Goal: Task Accomplishment & Management: Use online tool/utility

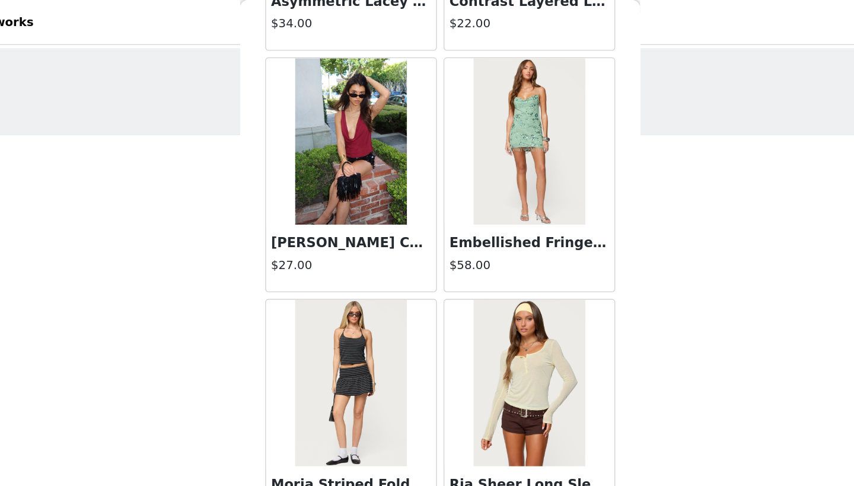
click at [84, 171] on div "STEP 1 OF 5 Products Choose as many products as you'd like, up to $200.00. 0 Se…" at bounding box center [427, 139] width 854 height 210
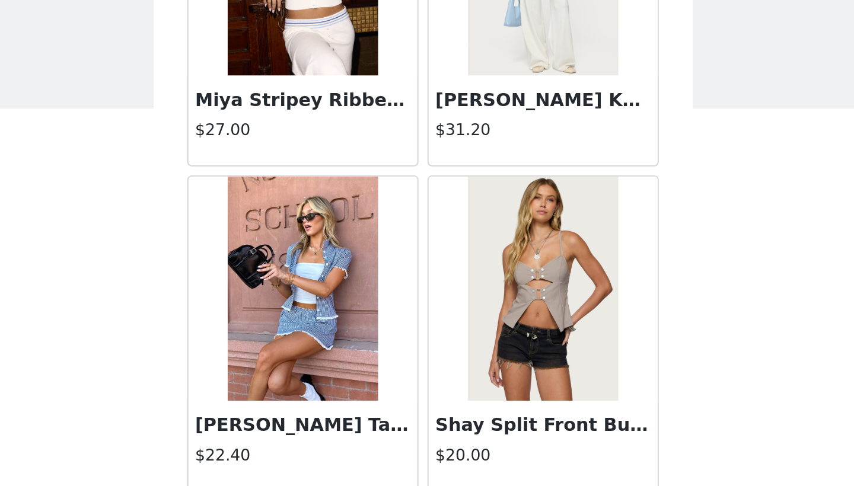
scroll to position [452, 0]
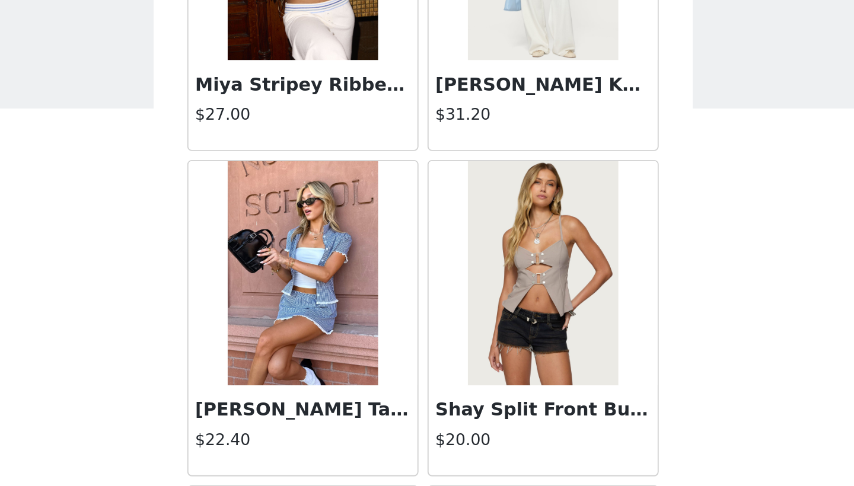
click at [324, 127] on img at bounding box center [363, 183] width 79 height 119
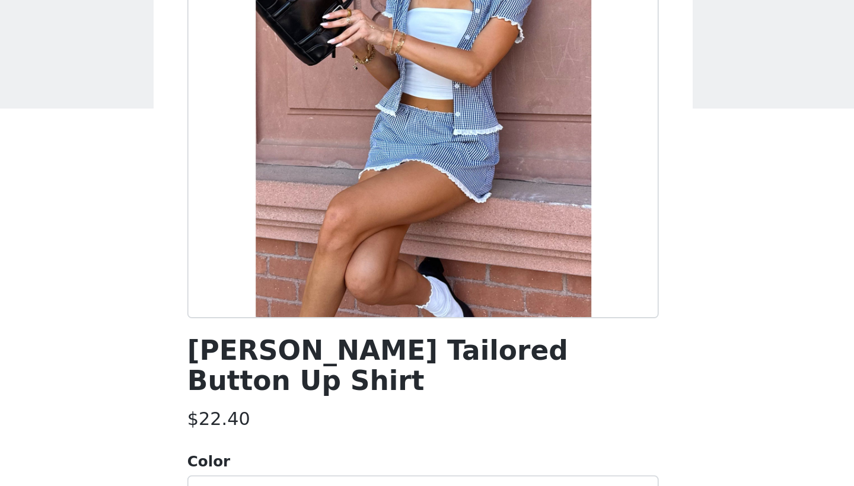
scroll to position [119, 0]
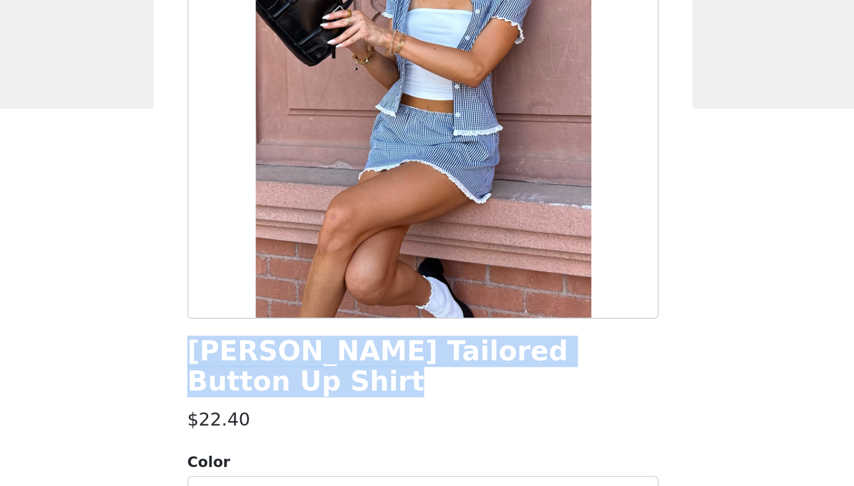
drag, startPoint x: 132, startPoint y: 209, endPoint x: 96, endPoint y: 177, distance: 48.4
click at [285, 177] on div "Back [PERSON_NAME] Tailored Button Up Shirt $22.40 Color Select color Size Sele…" at bounding box center [427, 243] width 285 height 486
copy h1 "[PERSON_NAME] Tailored Button Up Shirt"
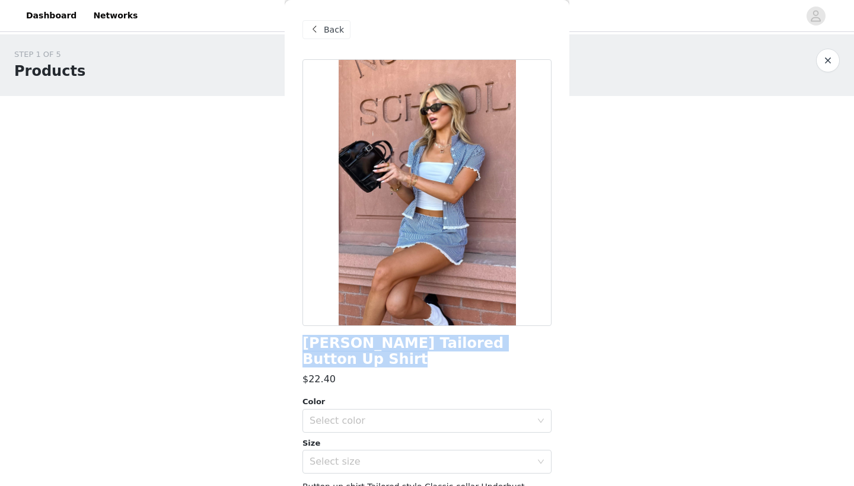
scroll to position [0, 0]
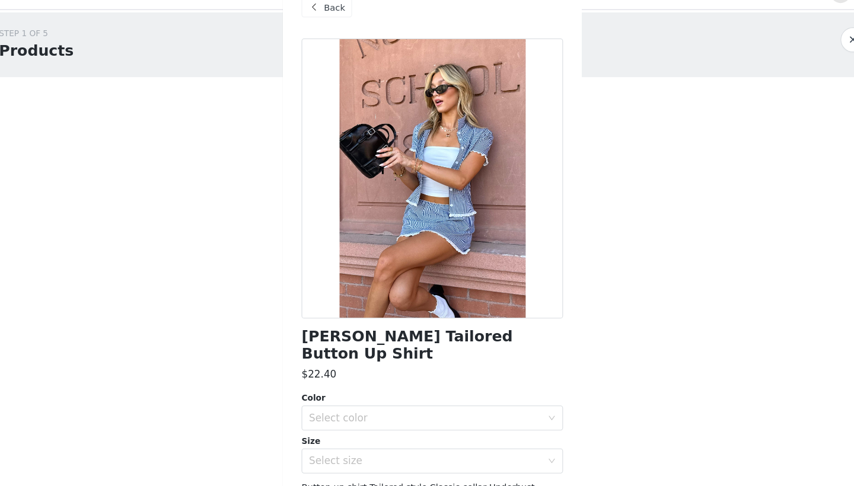
click at [307, 23] on span at bounding box center [314, 30] width 14 height 14
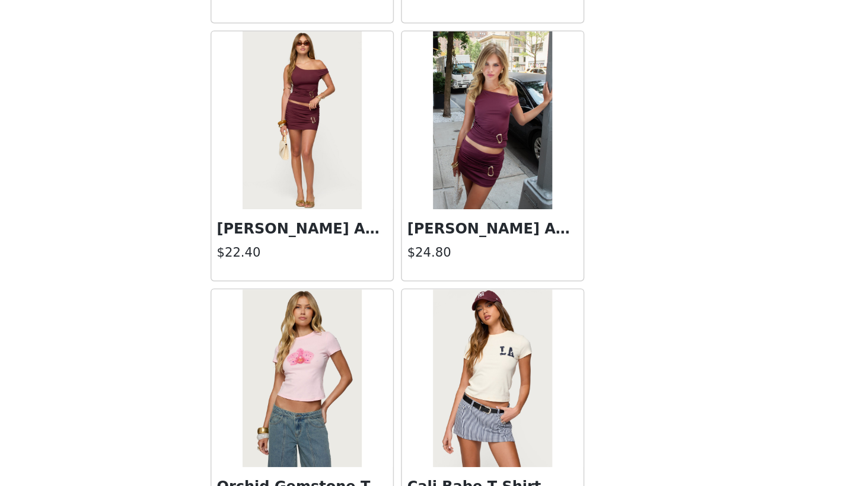
scroll to position [1936, 0]
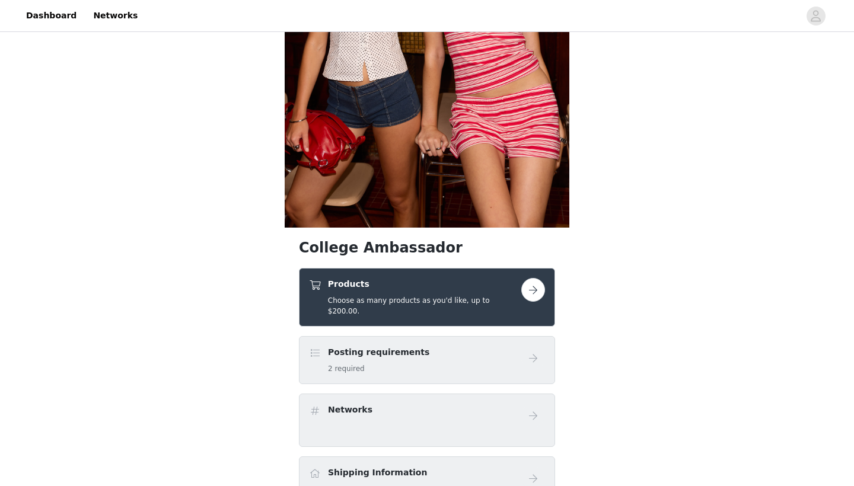
scroll to position [247, 0]
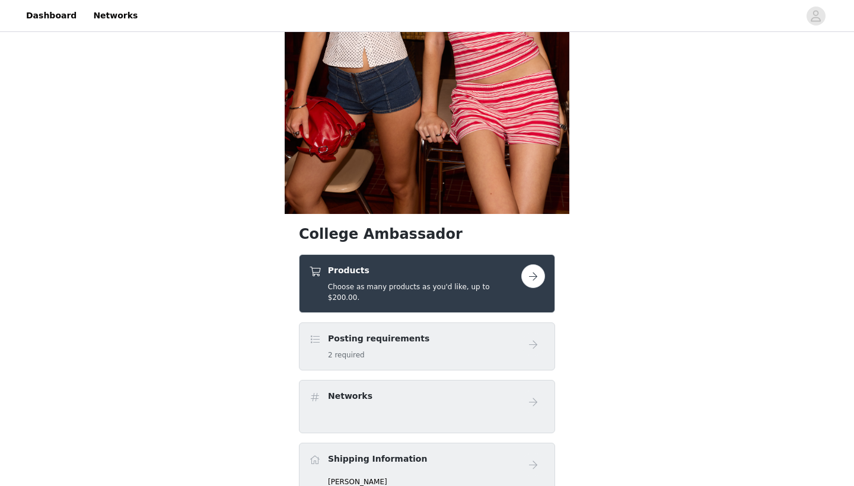
click at [475, 272] on h4 "Products" at bounding box center [424, 271] width 193 height 12
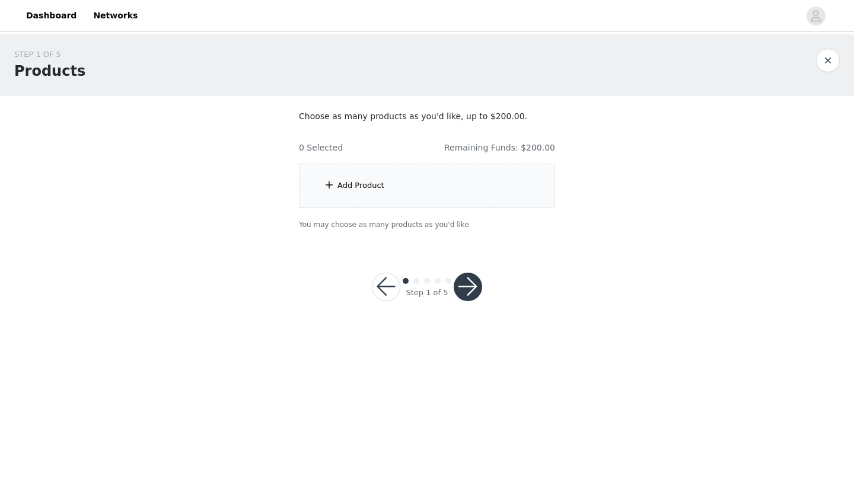
click at [488, 187] on div "Add Product" at bounding box center [427, 186] width 256 height 44
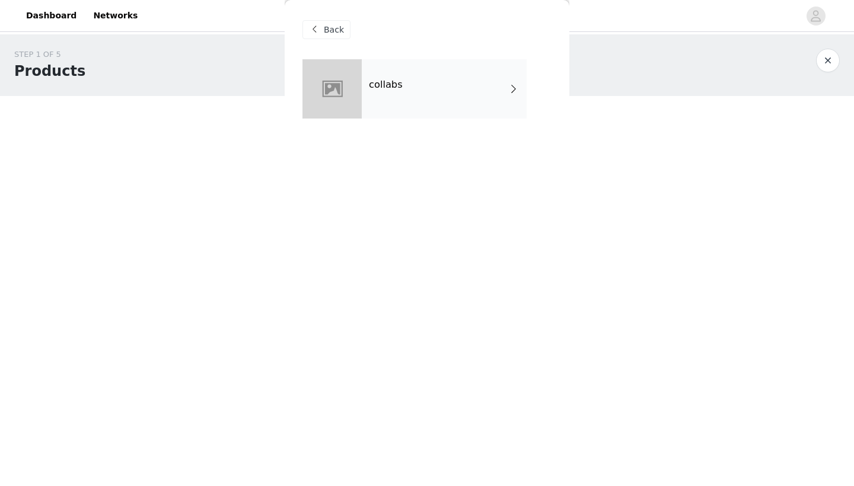
click at [446, 76] on div "collabs" at bounding box center [444, 88] width 165 height 59
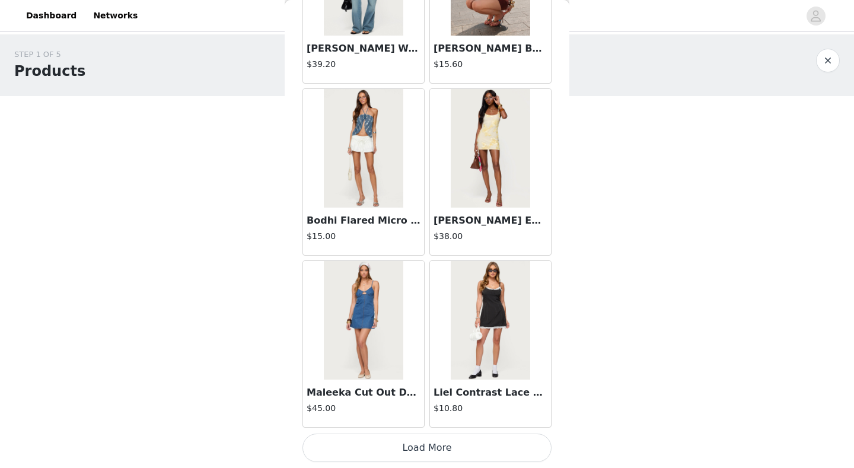
click at [450, 440] on button "Load More" at bounding box center [427, 448] width 249 height 28
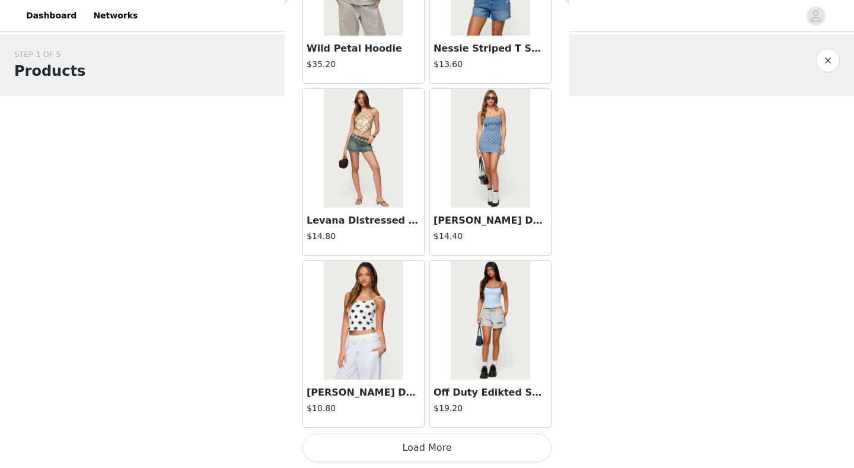
click at [418, 434] on button "Load More" at bounding box center [427, 448] width 249 height 28
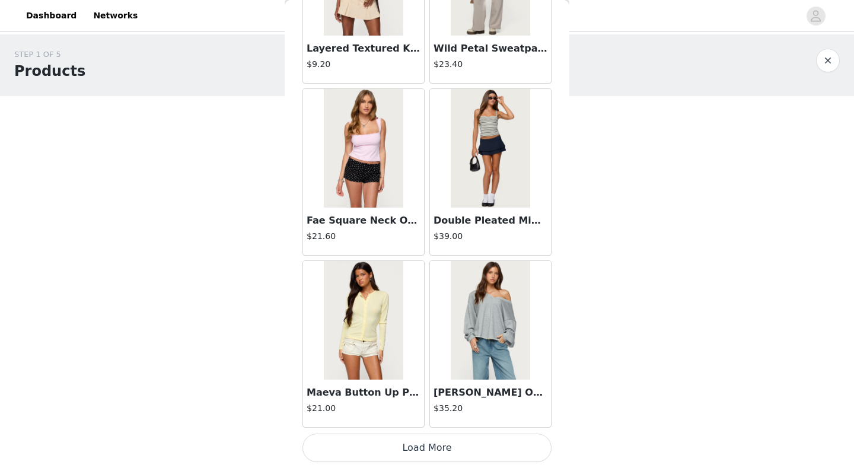
click at [407, 447] on button "Load More" at bounding box center [427, 448] width 249 height 28
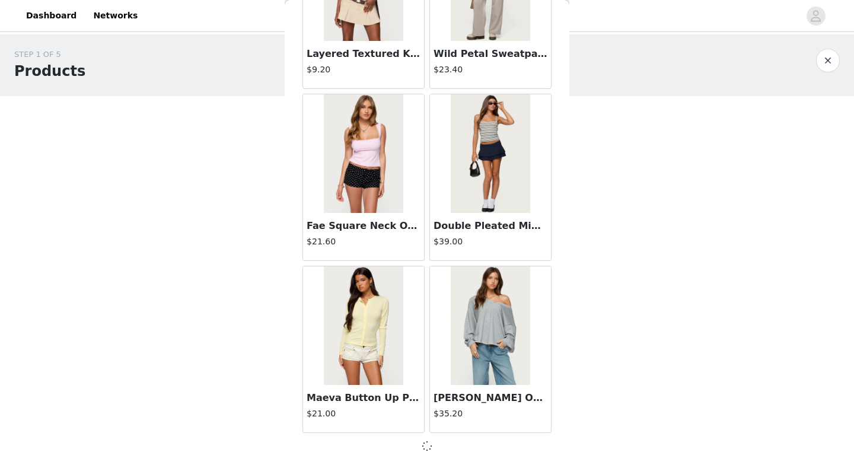
scroll to position [4783, 0]
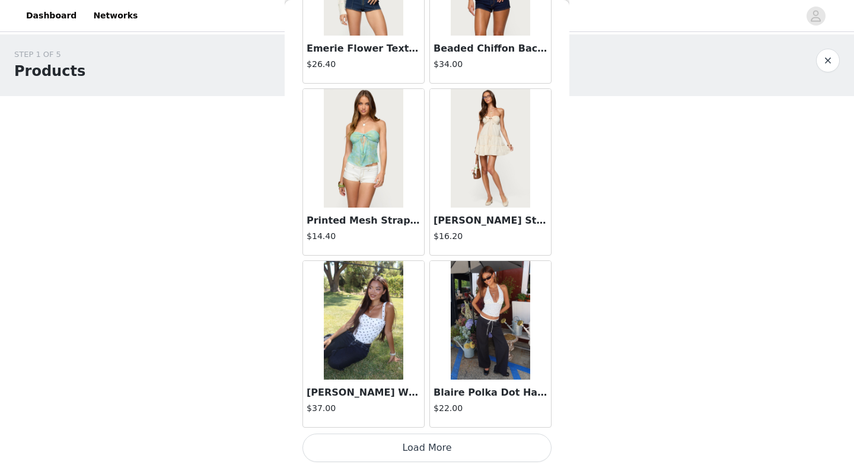
click at [419, 440] on button "Load More" at bounding box center [427, 448] width 249 height 28
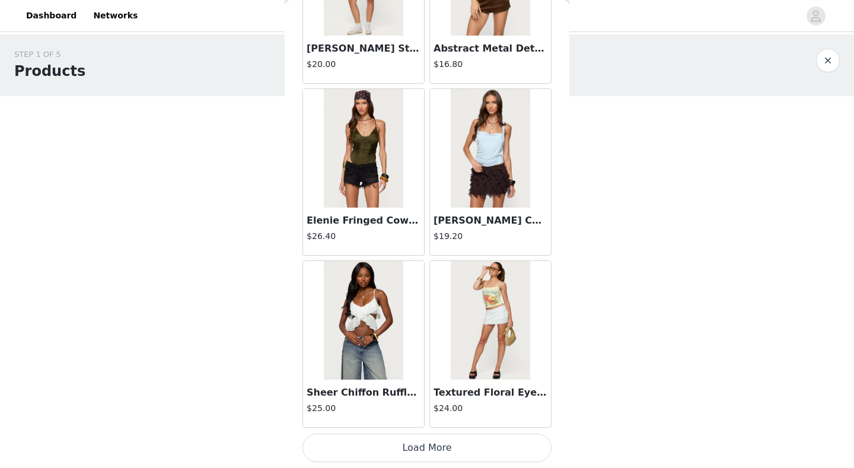
click at [408, 437] on button "Load More" at bounding box center [427, 448] width 249 height 28
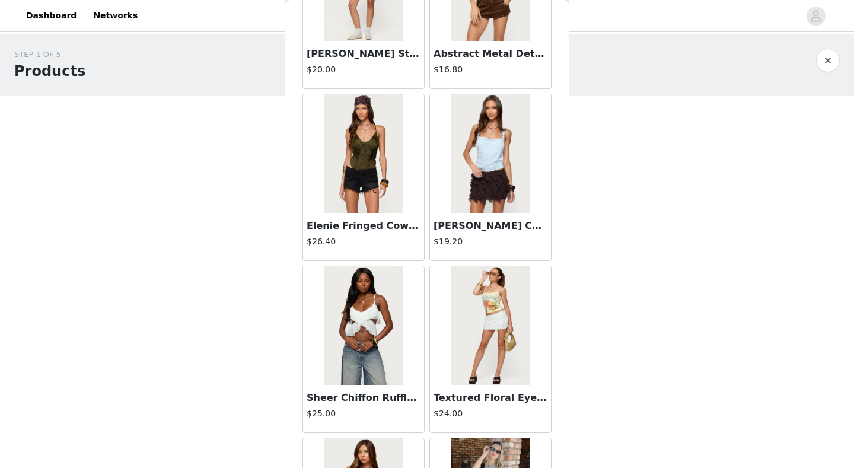
scroll to position [0, 0]
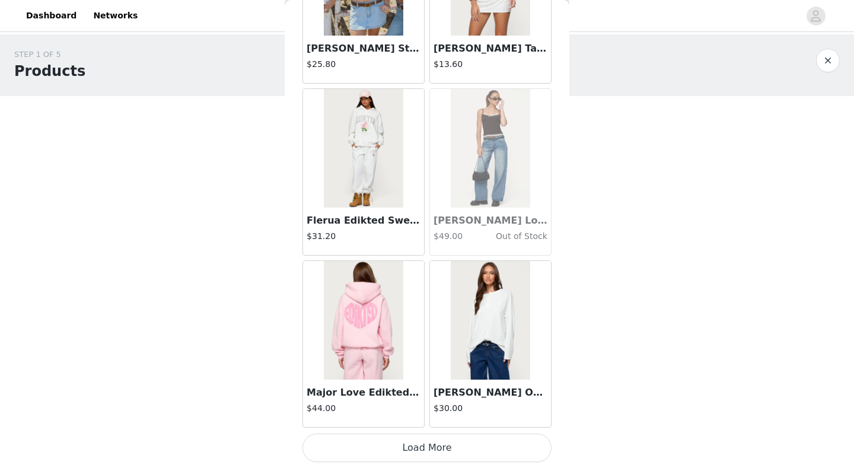
click at [412, 450] on button "Load More" at bounding box center [427, 448] width 249 height 28
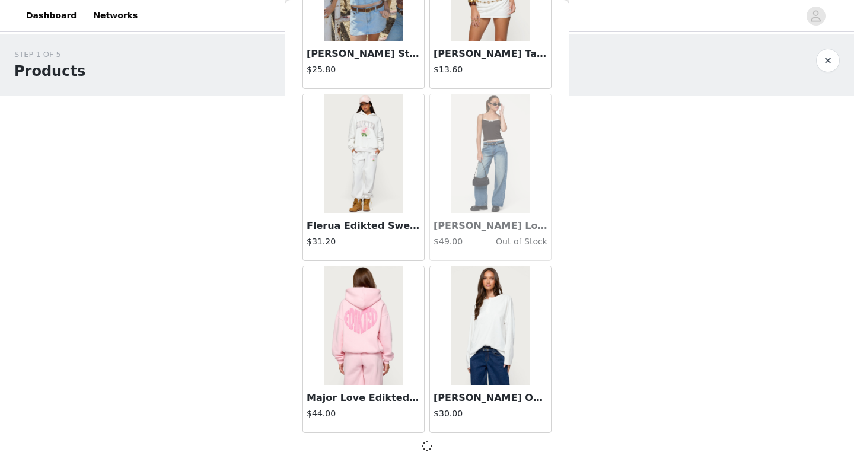
scroll to position [9945, 0]
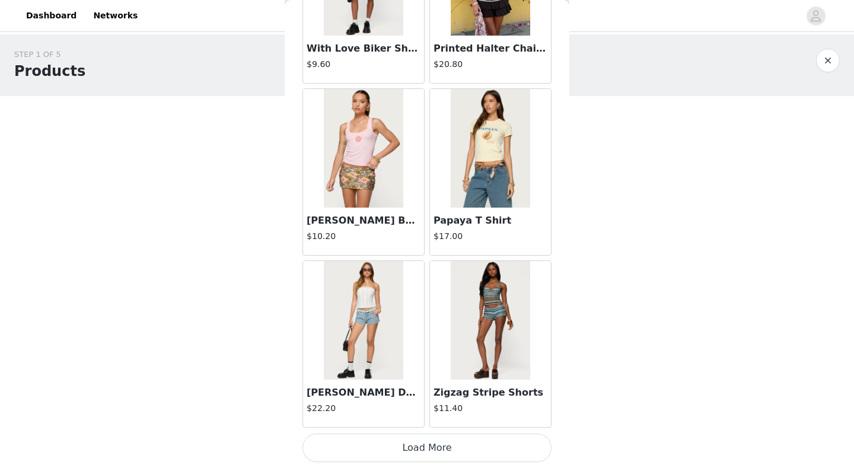
click at [411, 457] on button "Load More" at bounding box center [427, 448] width 249 height 28
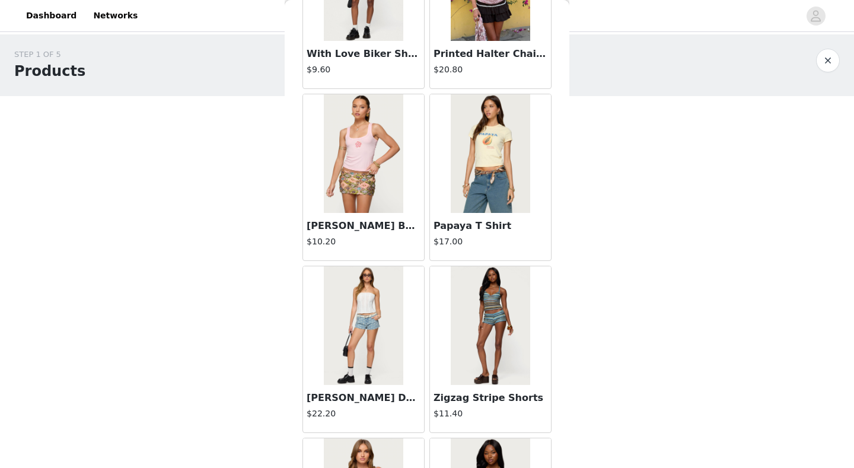
scroll to position [0, 0]
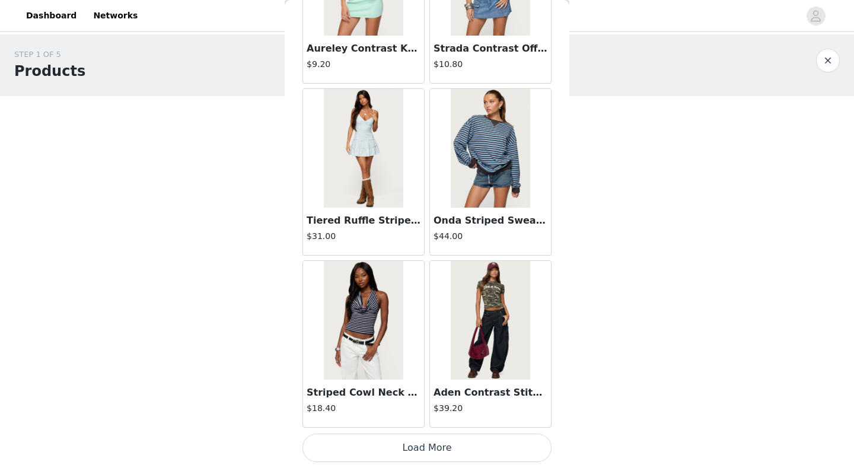
click at [430, 443] on button "Load More" at bounding box center [427, 448] width 249 height 28
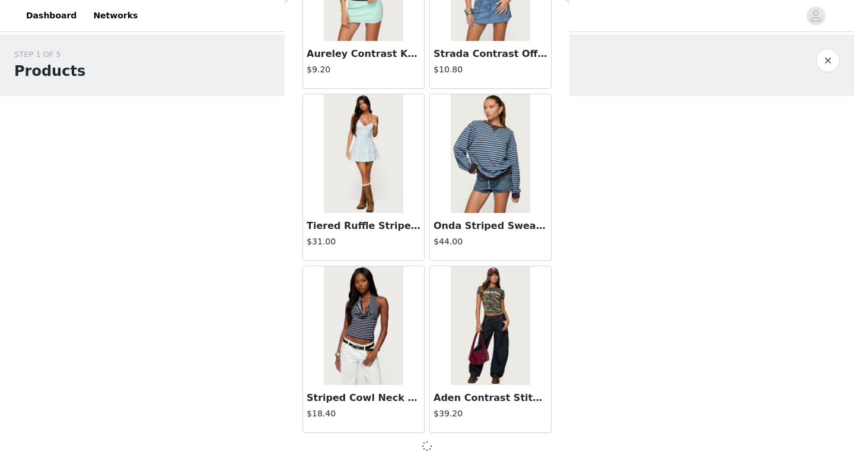
scroll to position [13386, 0]
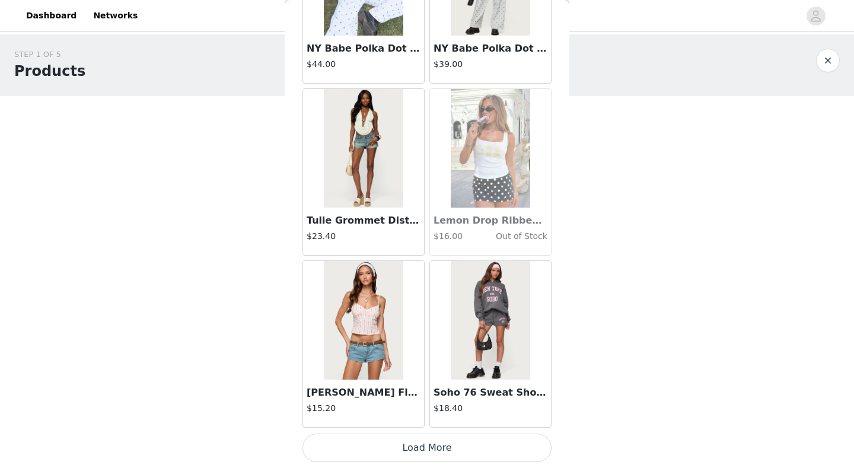
click at [444, 451] on button "Load More" at bounding box center [427, 448] width 249 height 28
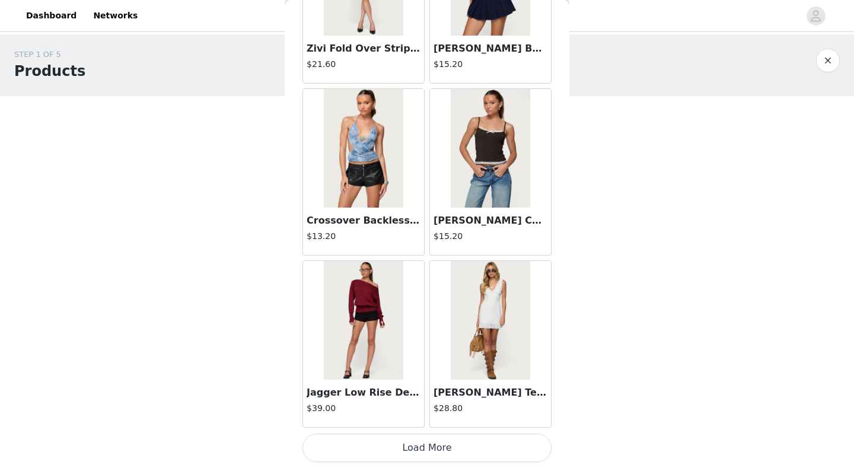
click at [414, 446] on button "Load More" at bounding box center [427, 448] width 249 height 28
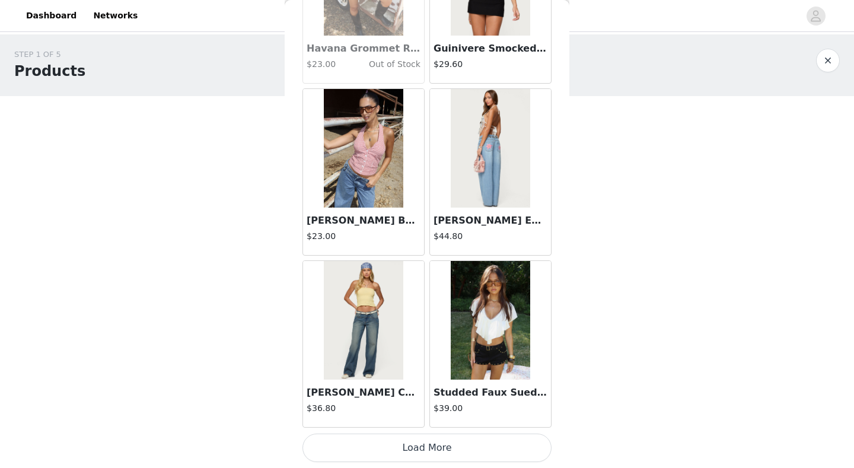
scroll to position [0, 0]
click at [409, 441] on button "Load More" at bounding box center [427, 448] width 249 height 28
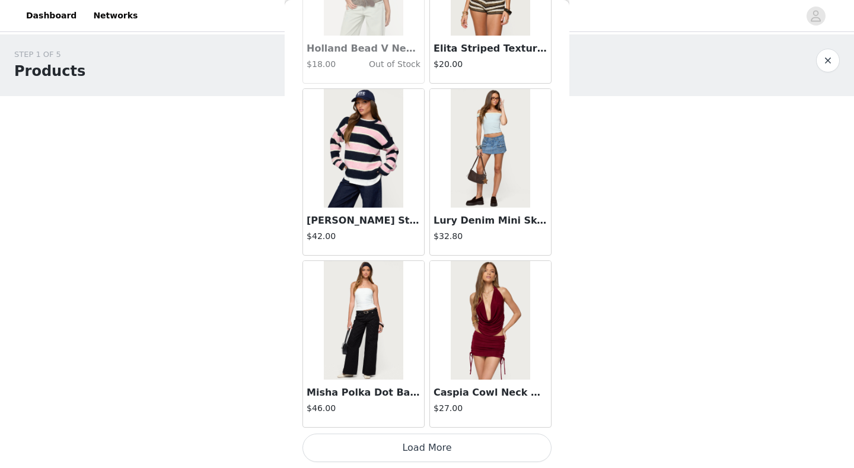
click at [430, 448] on button "Load More" at bounding box center [427, 448] width 249 height 28
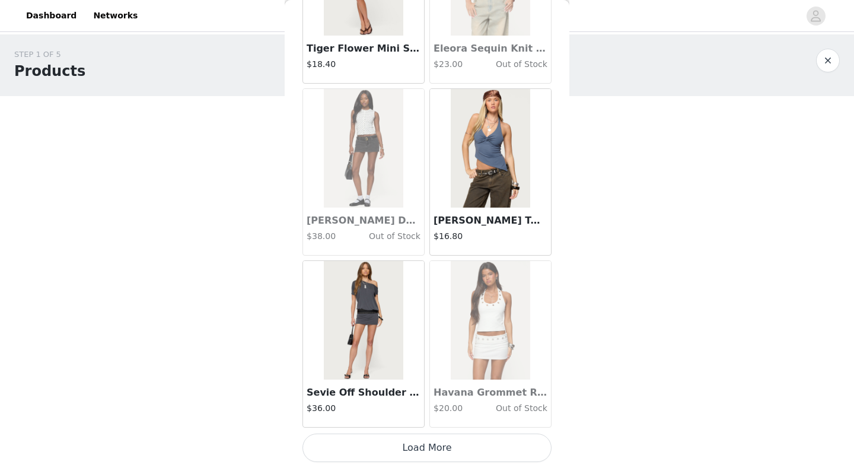
click at [413, 454] on button "Load More" at bounding box center [427, 448] width 249 height 28
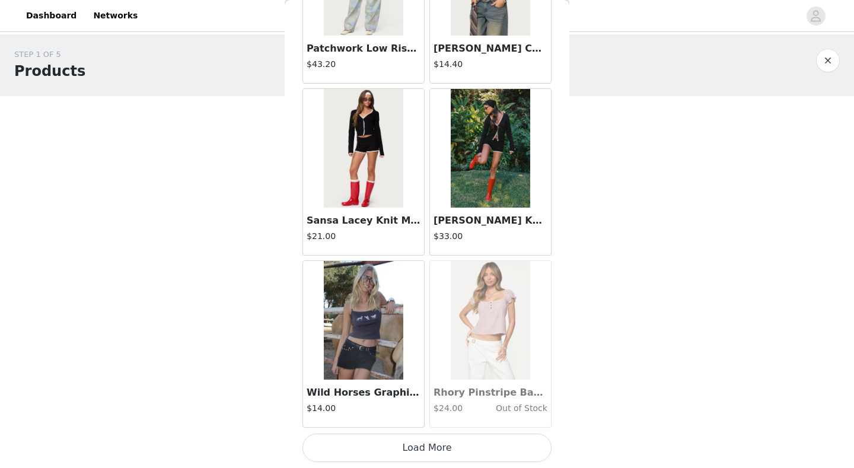
click at [435, 441] on button "Load More" at bounding box center [427, 448] width 249 height 28
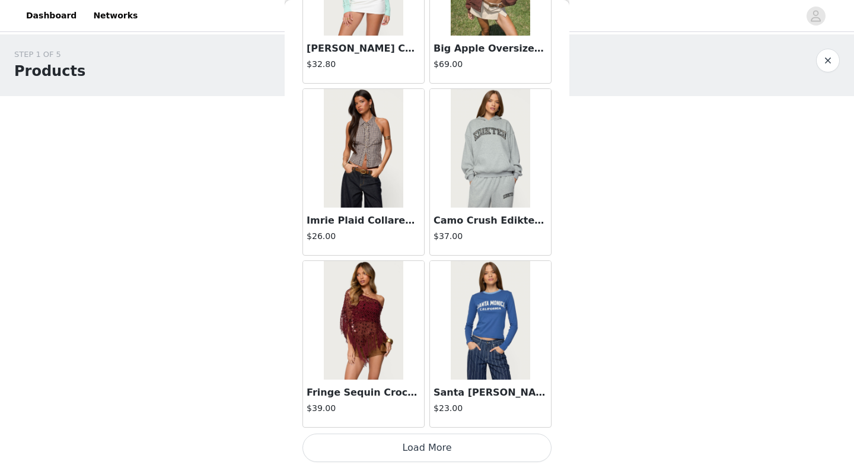
click at [424, 449] on button "Load More" at bounding box center [427, 448] width 249 height 28
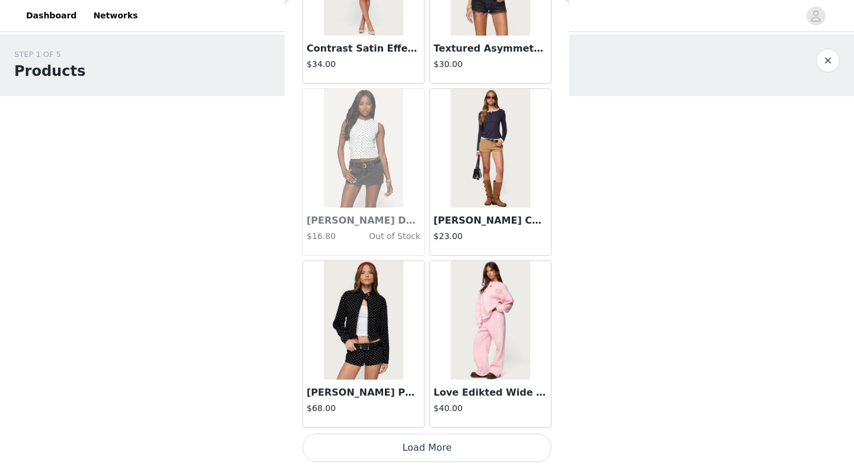
click at [418, 441] on button "Load More" at bounding box center [427, 448] width 249 height 28
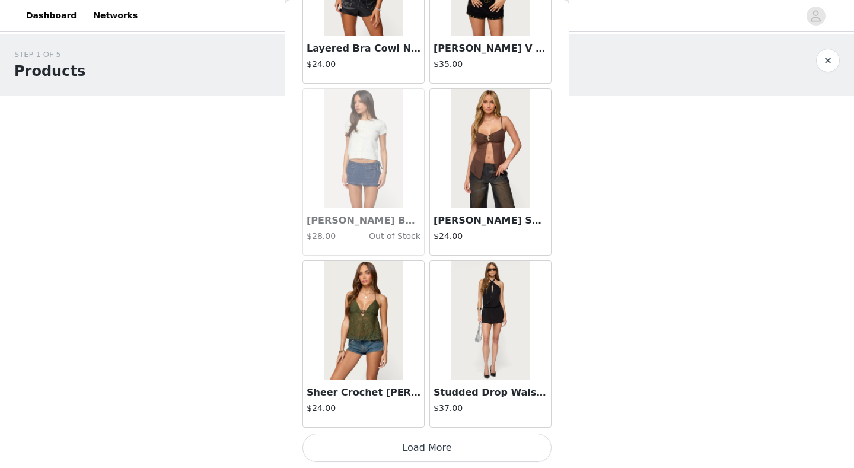
click at [424, 451] on button "Load More" at bounding box center [427, 448] width 249 height 28
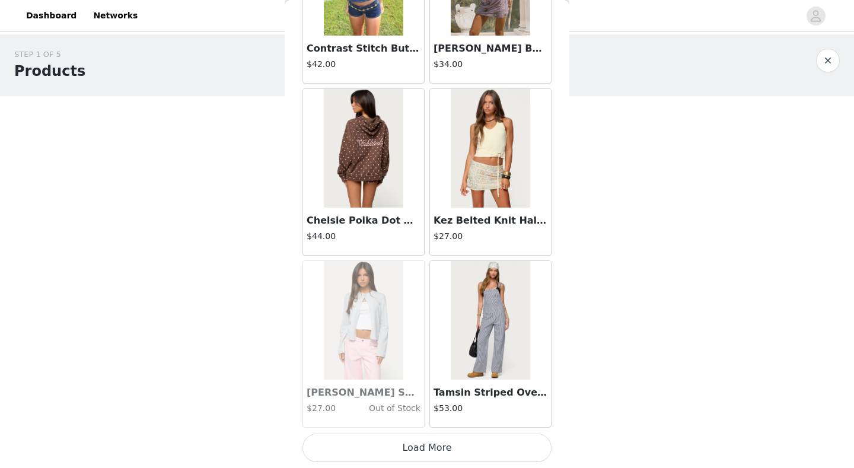
click at [425, 449] on button "Load More" at bounding box center [427, 448] width 249 height 28
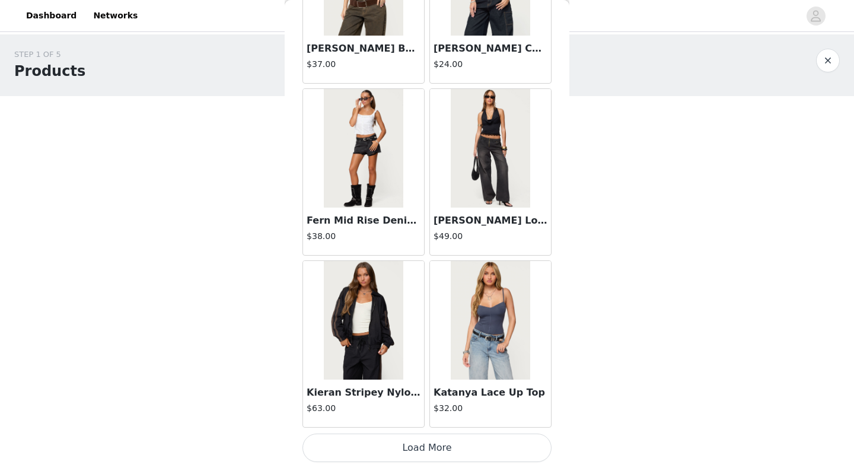
click at [431, 452] on button "Load More" at bounding box center [427, 448] width 249 height 28
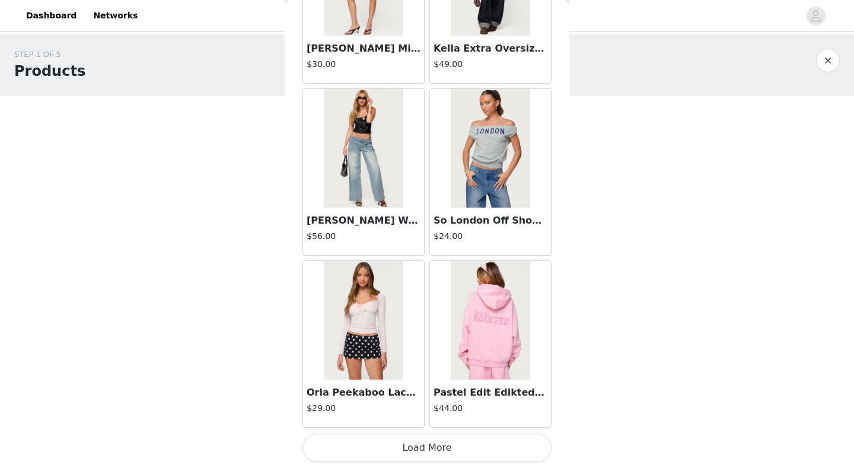
click at [384, 442] on button "Load More" at bounding box center [427, 448] width 249 height 28
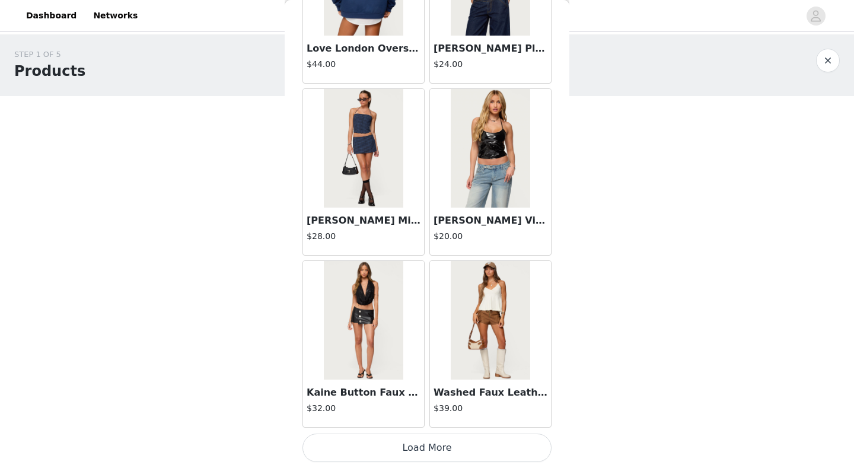
click at [401, 450] on button "Load More" at bounding box center [427, 448] width 249 height 28
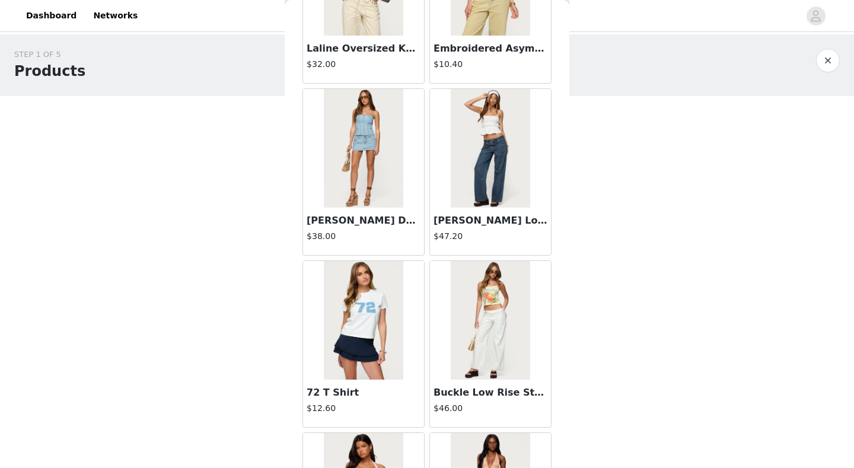
click at [577, 168] on div "STEP 1 OF 5 Products Choose as many products as you'd like, up to $200.00. 0 Se…" at bounding box center [427, 139] width 854 height 210
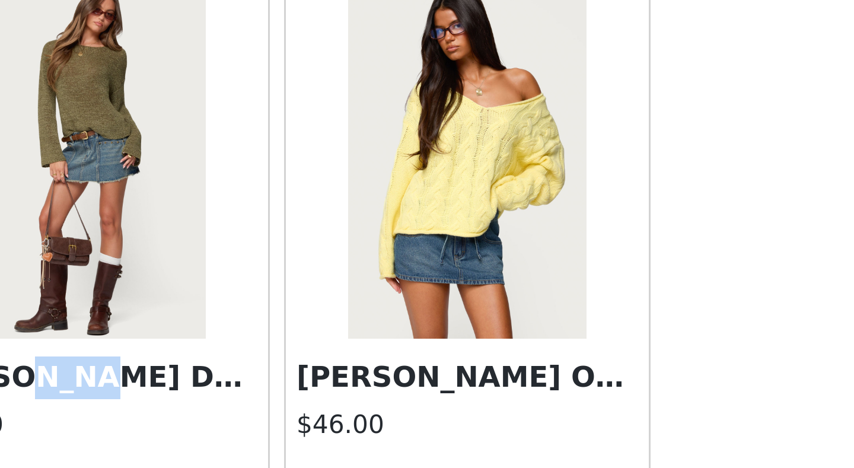
scroll to position [18712, 0]
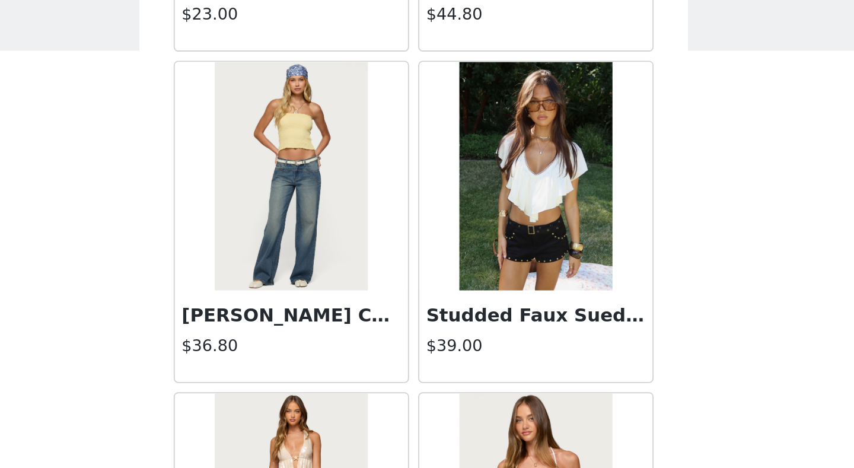
click at [368, 122] on div "STEP 1 OF 5 Products Choose as many products as you'd like, up to $200.00. 0 Se…" at bounding box center [427, 139] width 854 height 210
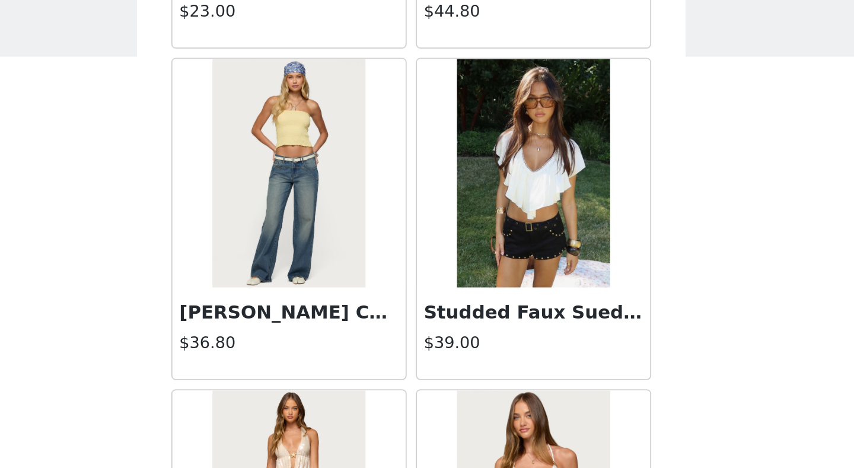
scroll to position [18717, 0]
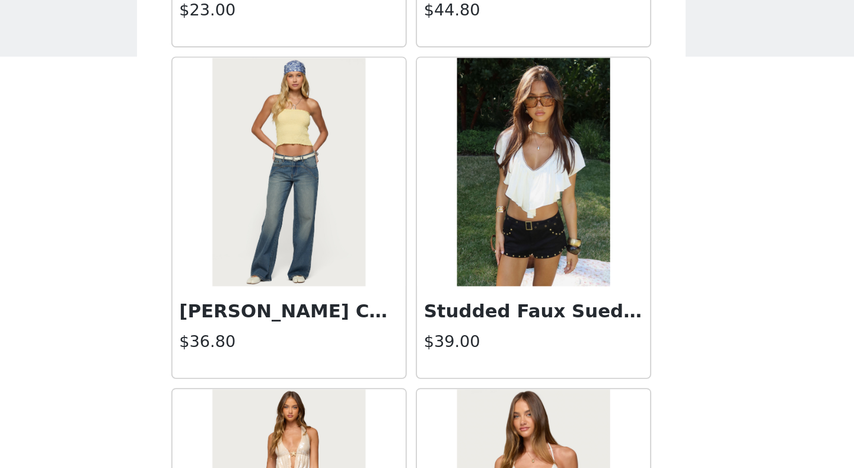
click at [451, 135] on img at bounding box center [490, 156] width 79 height 119
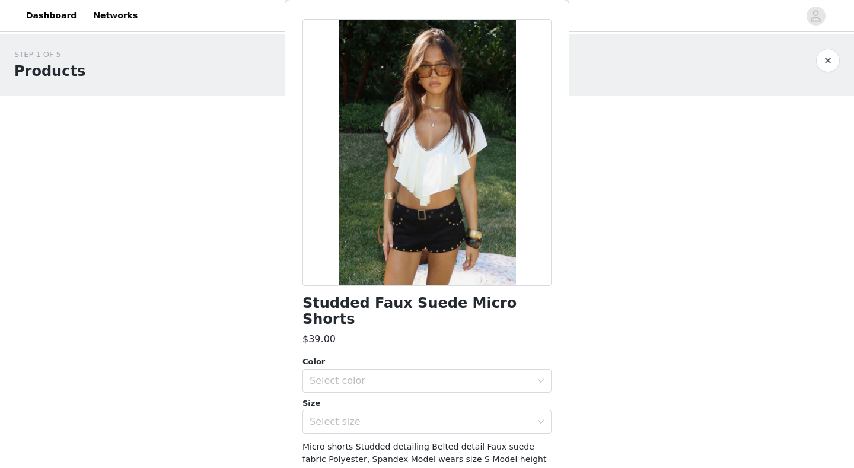
scroll to position [0, 0]
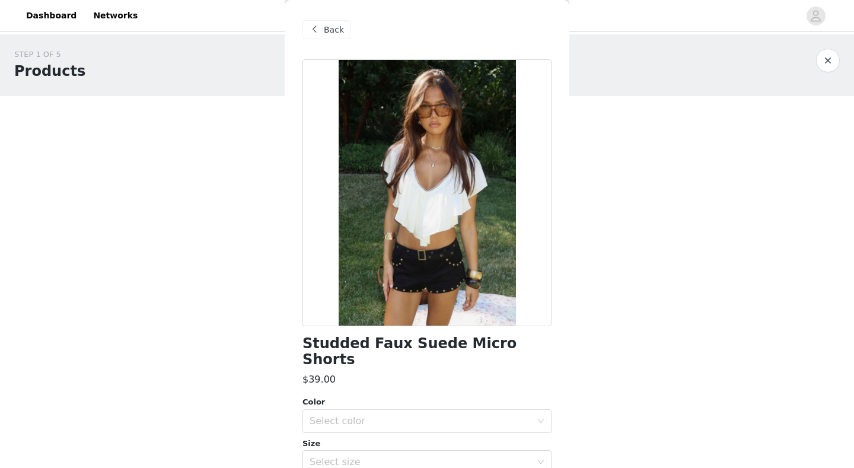
click at [325, 30] on span "Back" at bounding box center [334, 30] width 20 height 12
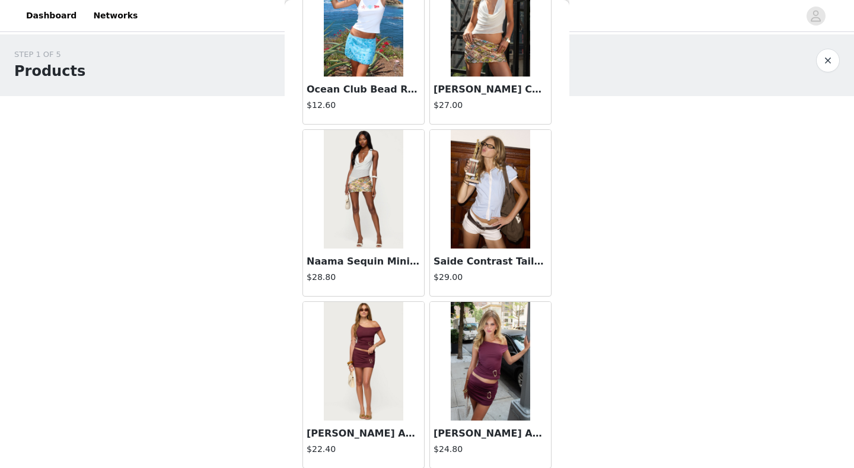
scroll to position [1820, 0]
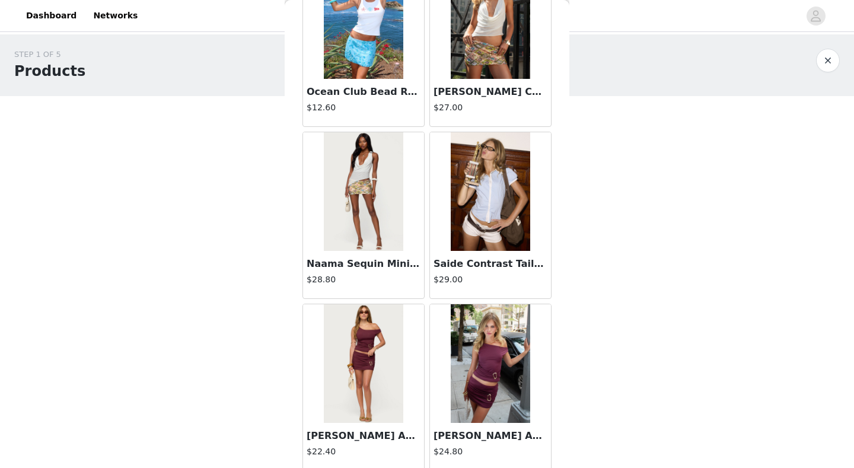
click at [480, 218] on img at bounding box center [490, 191] width 79 height 119
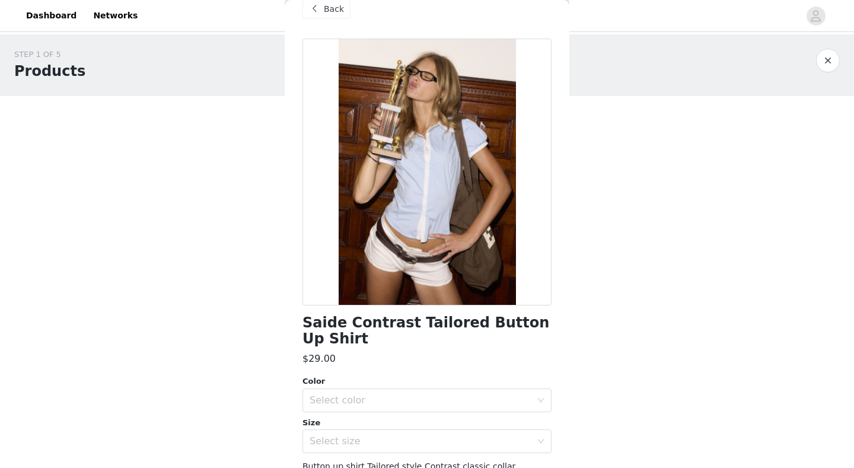
scroll to position [18, 0]
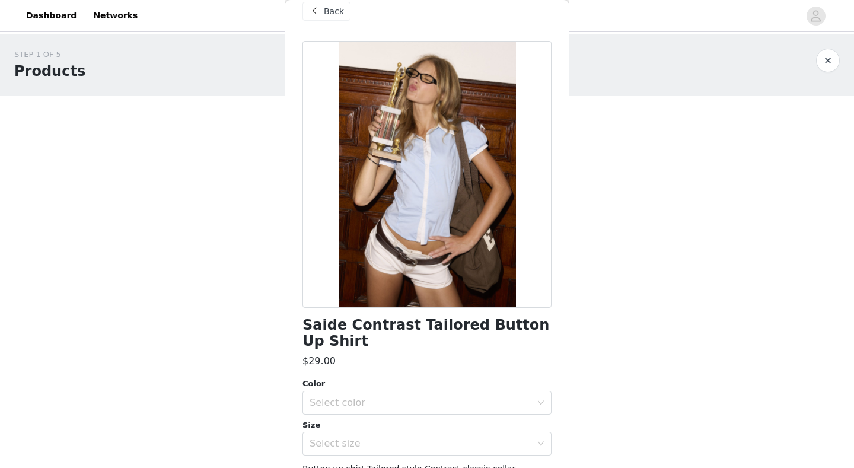
click at [330, 8] on span "Back" at bounding box center [334, 11] width 20 height 12
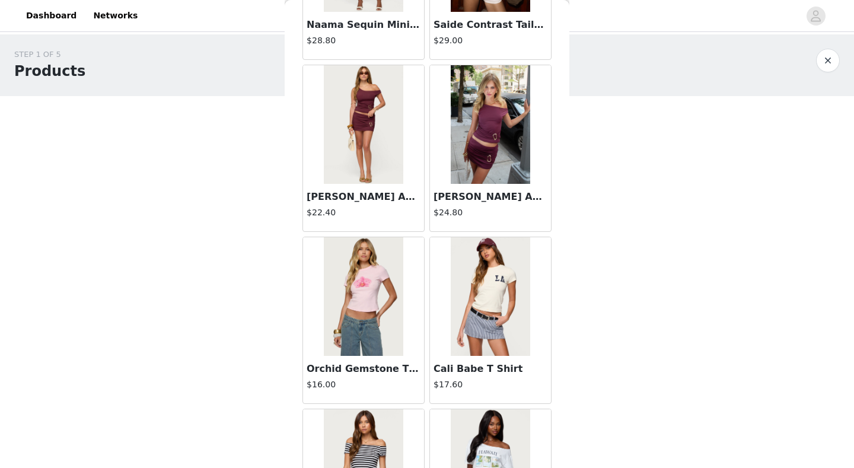
scroll to position [2061, 0]
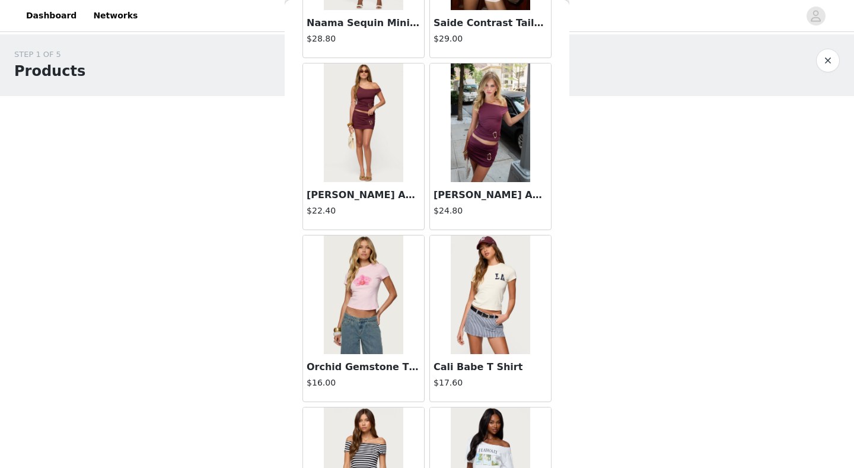
click at [492, 227] on div "[PERSON_NAME] Abstract Ring Off Shoulder Top $24.80" at bounding box center [490, 205] width 121 height 47
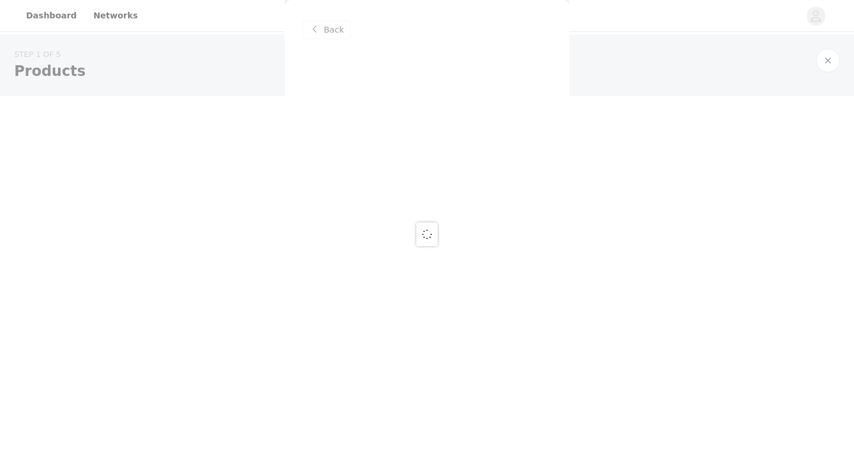
scroll to position [0, 0]
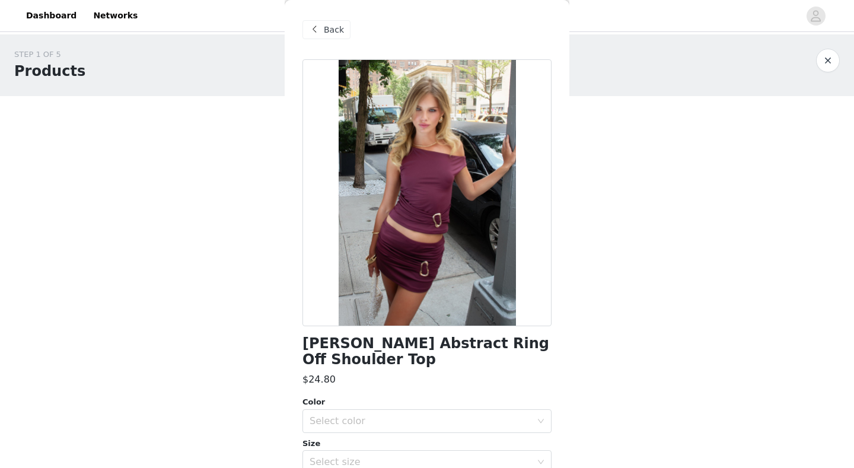
click at [322, 28] on div "Back" at bounding box center [327, 29] width 48 height 19
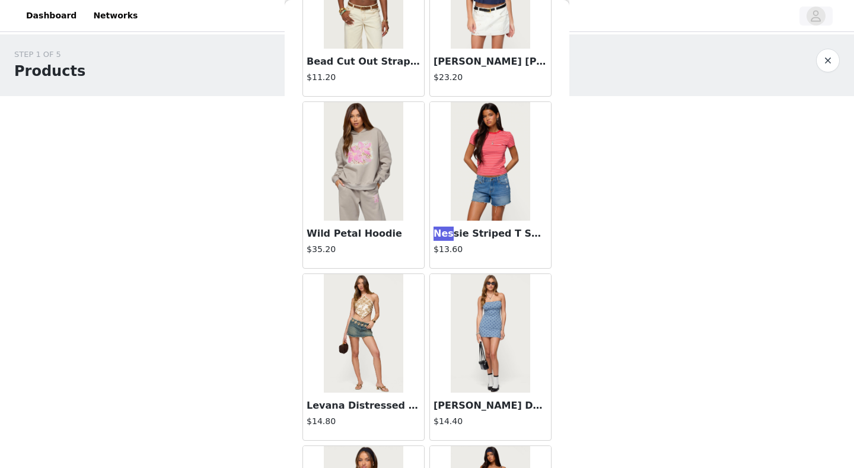
scroll to position [17679, 0]
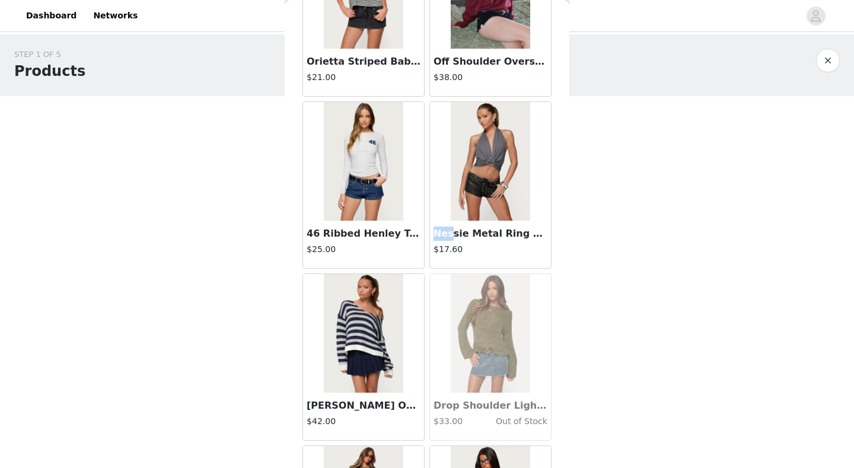
click at [693, 164] on div "STEP 1 OF 5 Products Choose as many products as you'd like, up to $200.00. 0 Se…" at bounding box center [427, 139] width 854 height 210
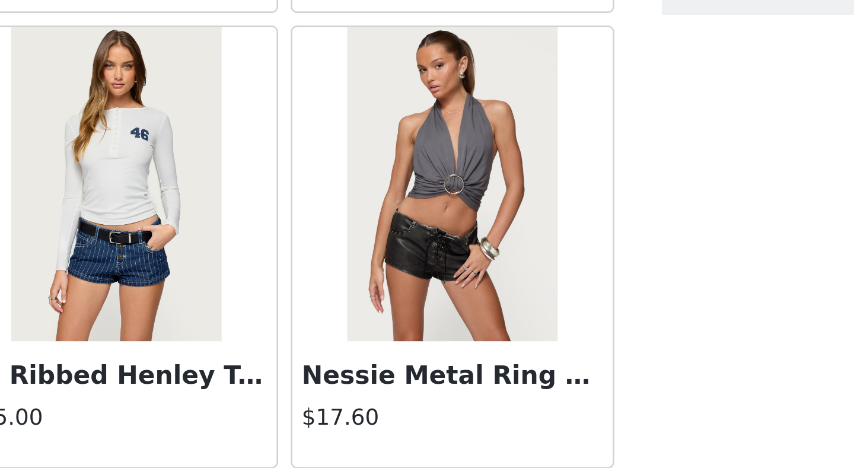
scroll to position [17681, 0]
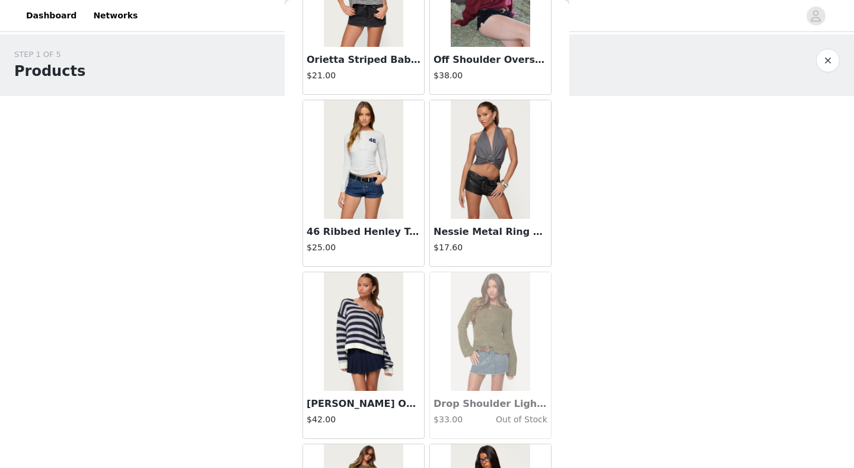
click at [491, 238] on h3 "Nessie Metal Ring Backless Halter Top" at bounding box center [491, 232] width 114 height 14
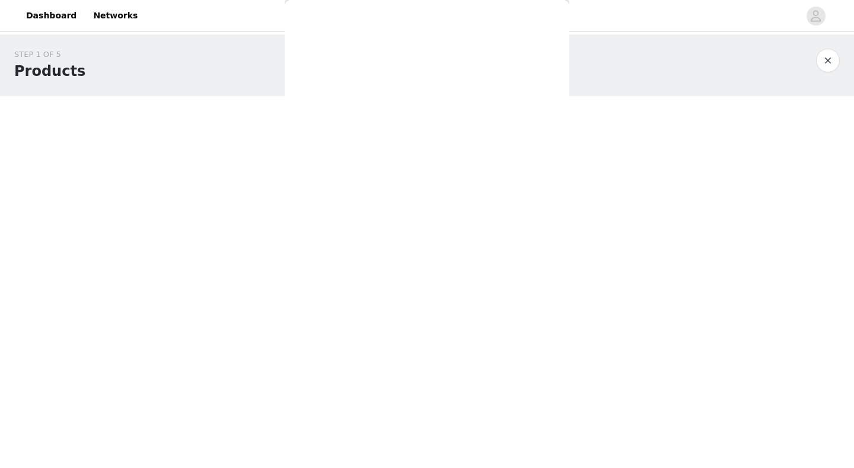
click at [484, 179] on div "Back [PERSON_NAME] Asymmetric Crochet Top $13.20 Polka Dot Cupped Chiffon Mini …" at bounding box center [427, 234] width 285 height 468
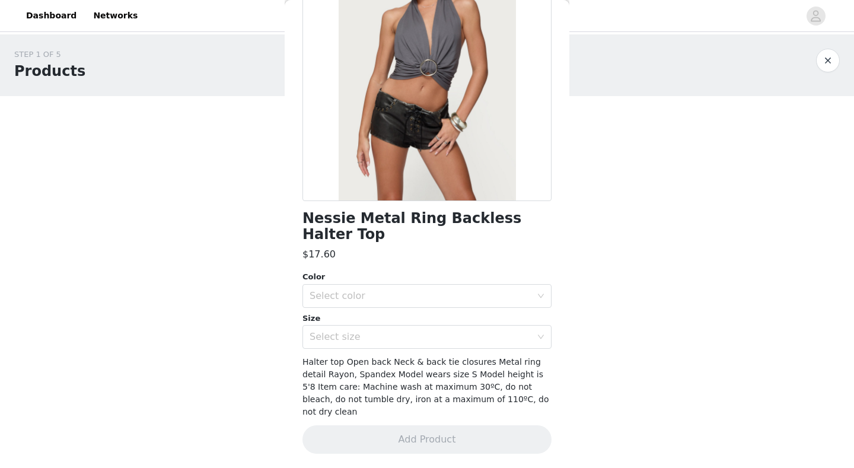
scroll to position [96, 0]
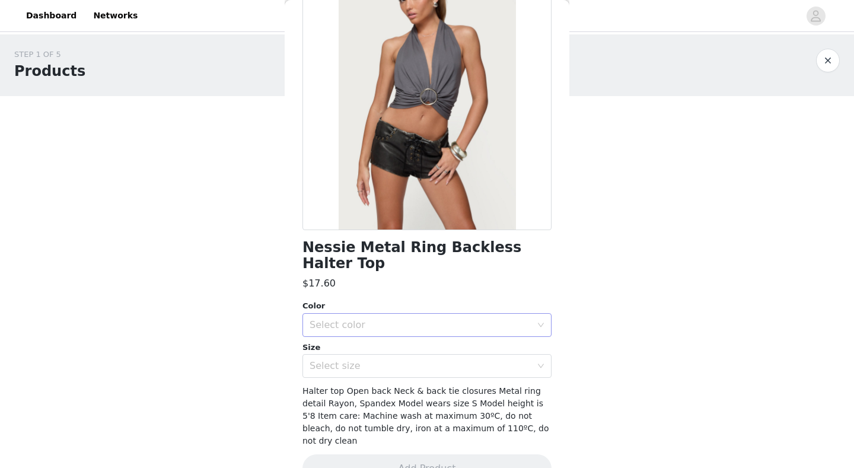
click at [395, 319] on div "Select color" at bounding box center [421, 325] width 222 height 12
click at [391, 331] on li "GRAY" at bounding box center [427, 334] width 249 height 19
click at [390, 355] on div "Select size" at bounding box center [423, 366] width 227 height 23
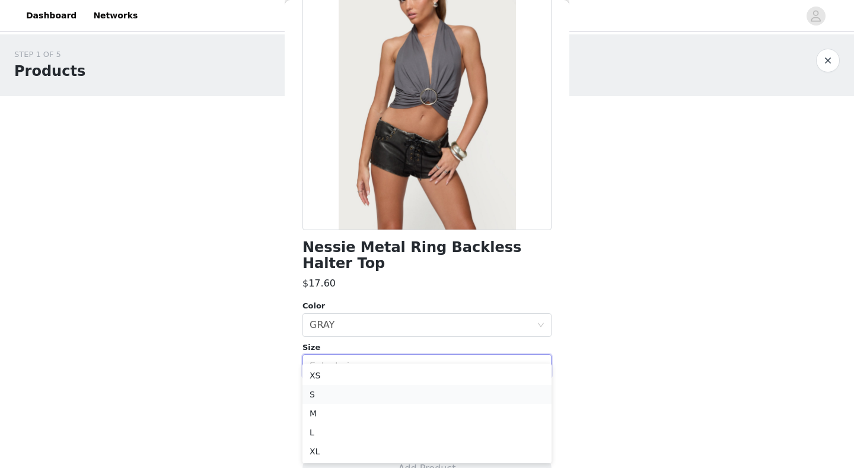
click at [361, 395] on li "S" at bounding box center [427, 394] width 249 height 19
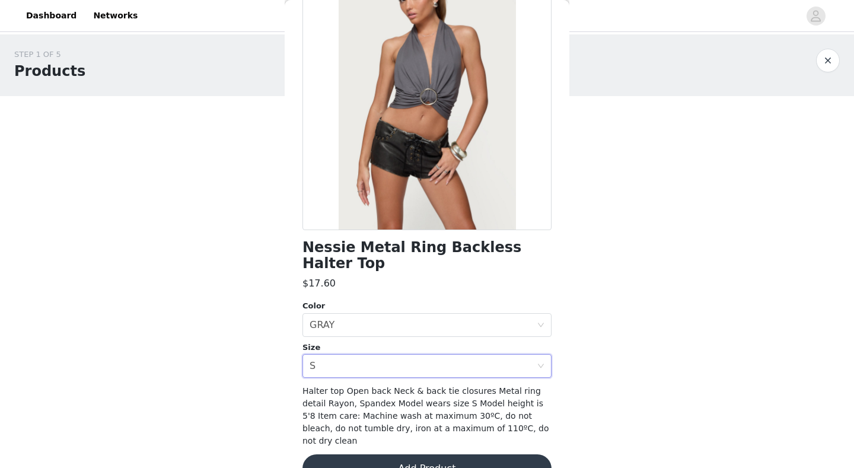
click at [396, 454] on button "Add Product" at bounding box center [427, 468] width 249 height 28
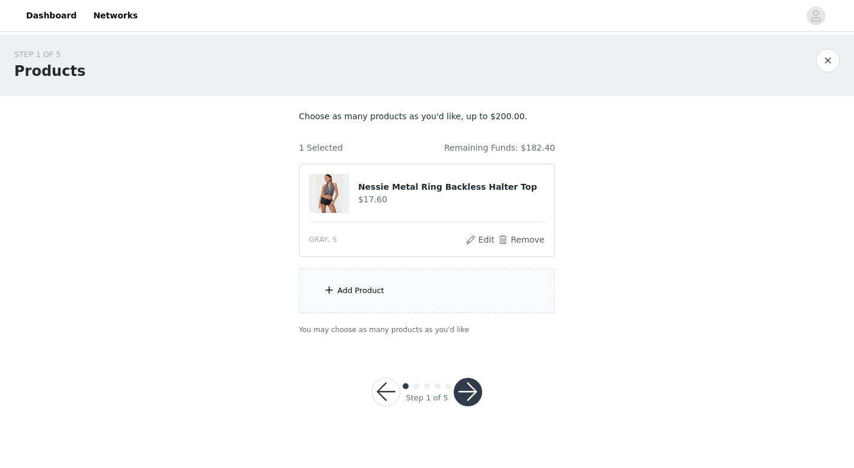
click at [353, 309] on div "Add Product" at bounding box center [427, 291] width 256 height 44
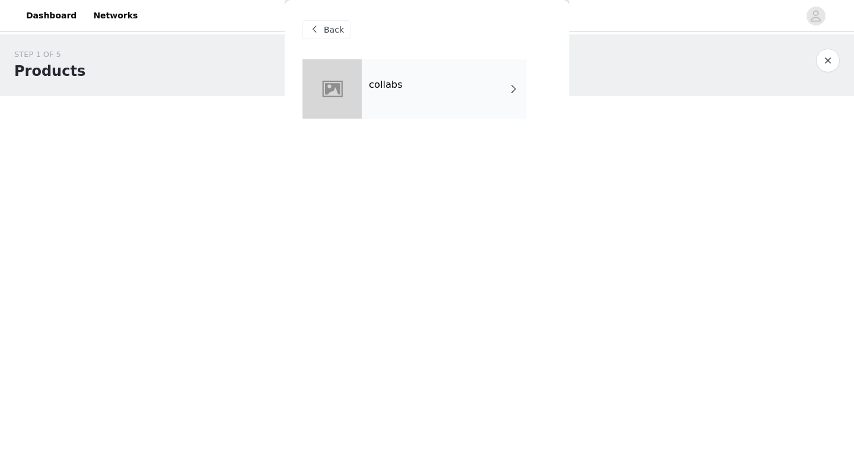
click at [422, 88] on div "collabs" at bounding box center [444, 88] width 165 height 59
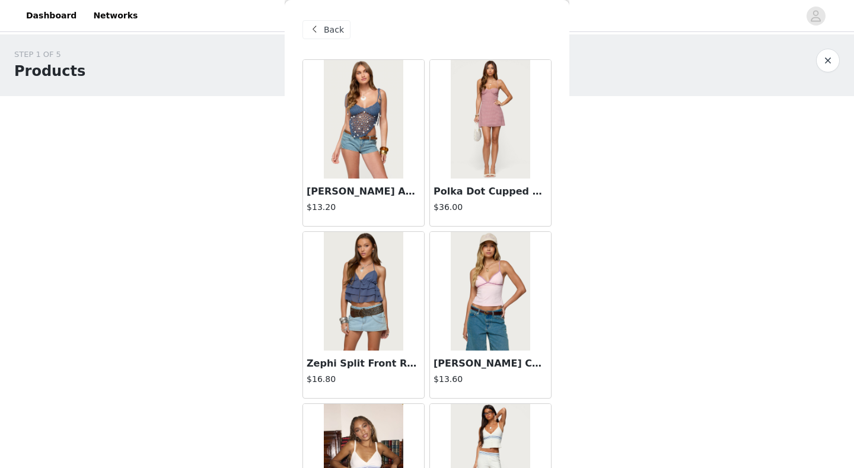
click at [381, 163] on img at bounding box center [363, 119] width 79 height 119
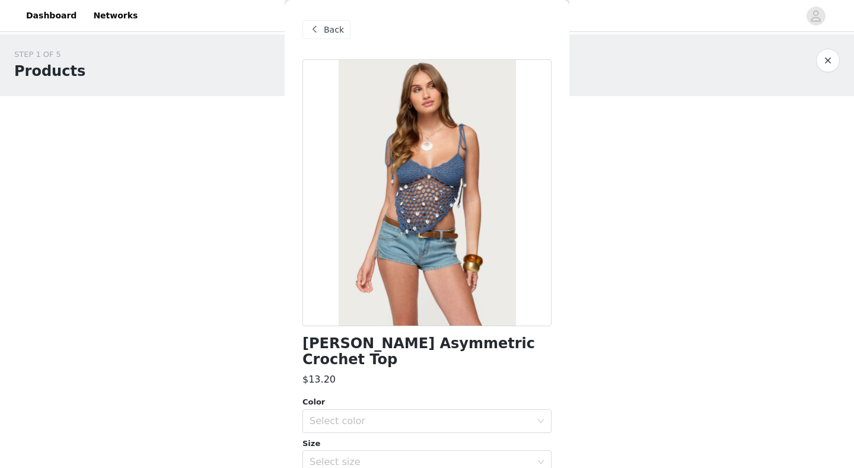
click at [319, 33] on span at bounding box center [314, 30] width 14 height 14
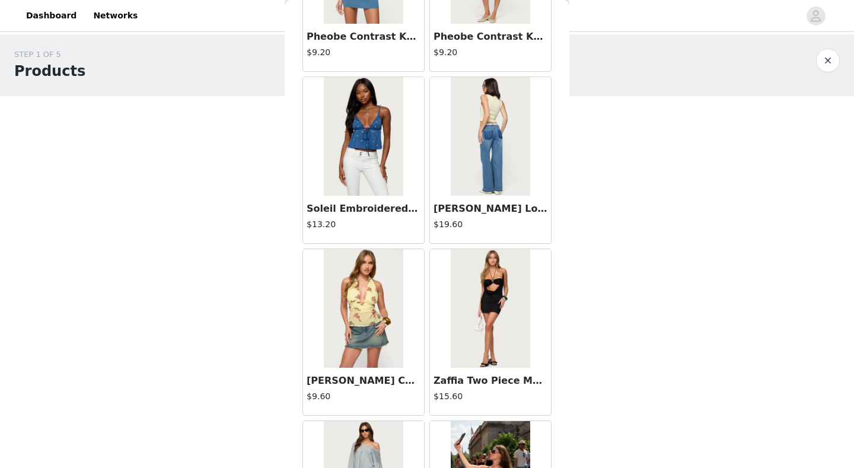
scroll to position [0, 0]
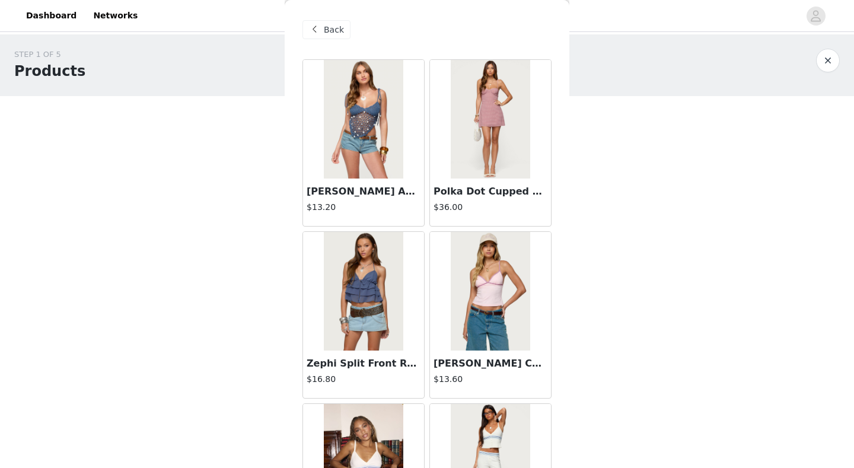
click at [647, 172] on div "STEP 1 OF 5 Products Choose as many products as you'd like, up to $200.00. 1 Se…" at bounding box center [427, 191] width 854 height 315
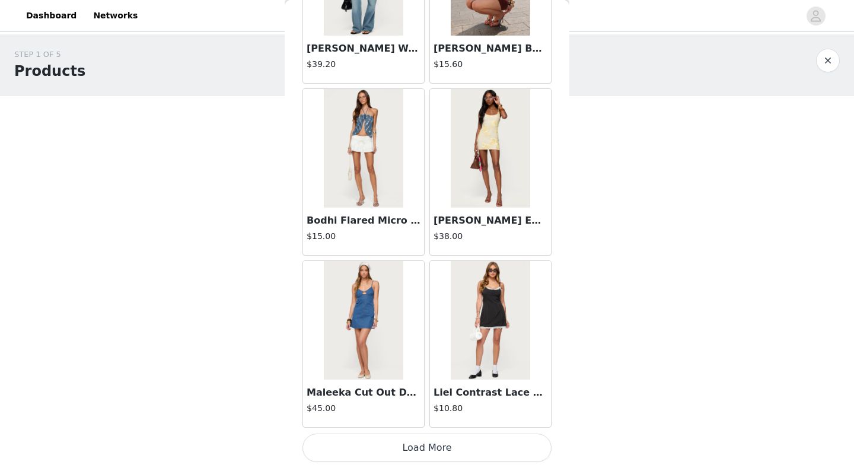
click at [413, 435] on button "Load More" at bounding box center [427, 448] width 249 height 28
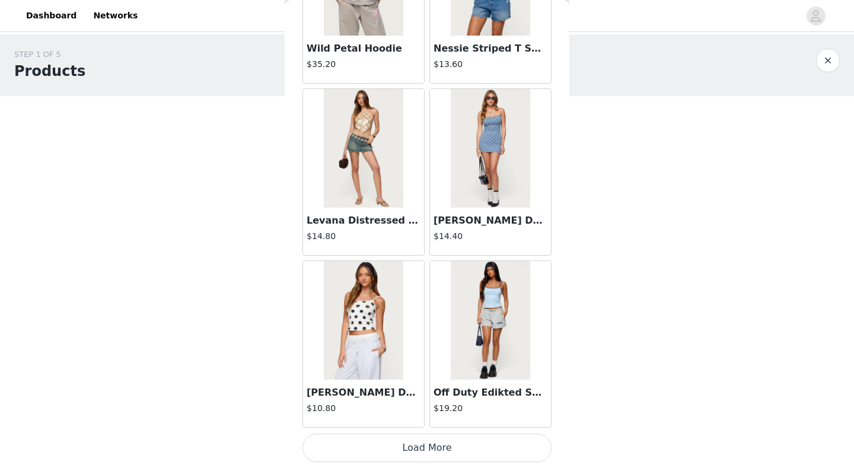
click at [453, 435] on button "Load More" at bounding box center [427, 448] width 249 height 28
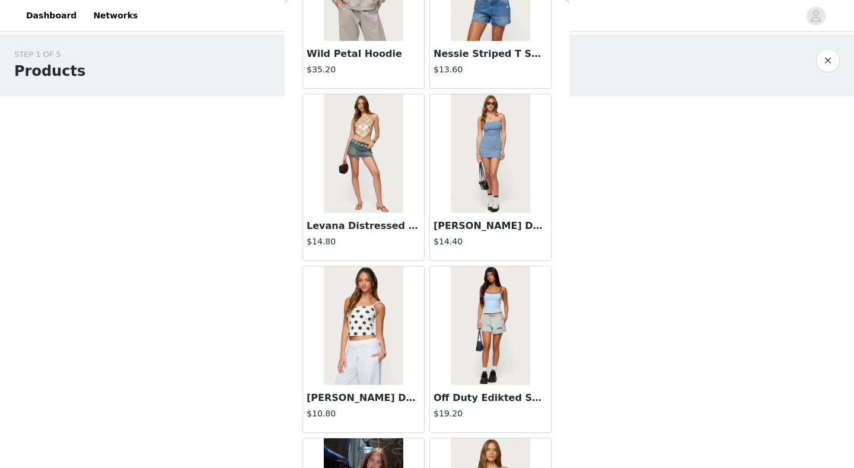
scroll to position [4788, 0]
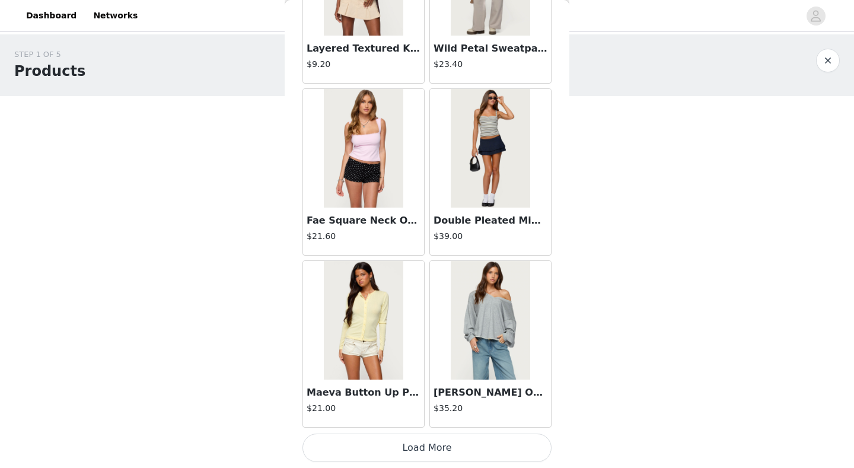
click at [435, 435] on button "Load More" at bounding box center [427, 448] width 249 height 28
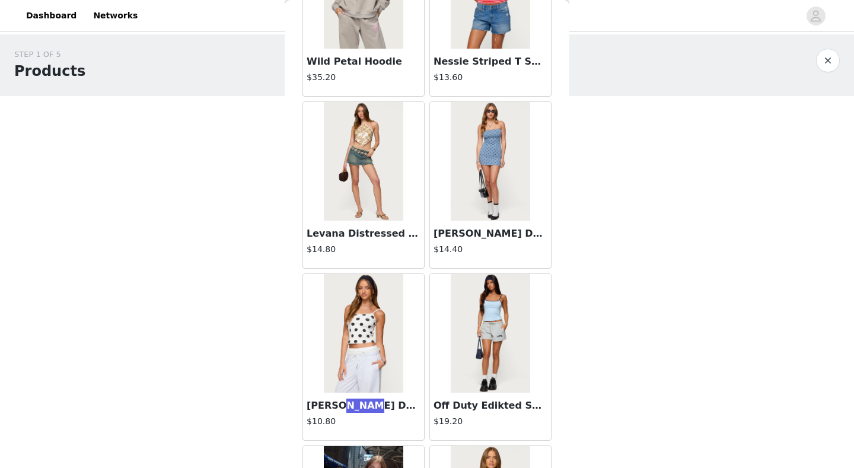
scroll to position [3743, 0]
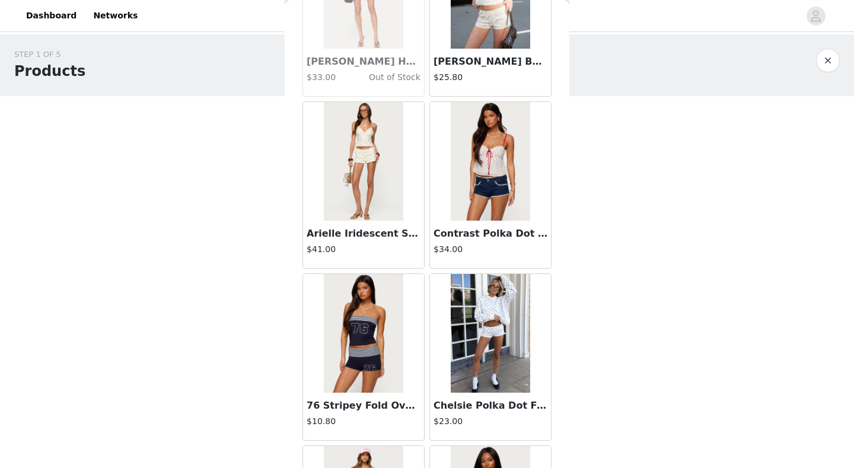
click at [667, 214] on div "STEP 1 OF 5 Products Choose as many products as you'd like, up to $200.00. 1 Se…" at bounding box center [427, 191] width 854 height 315
click at [522, 335] on img at bounding box center [490, 333] width 79 height 119
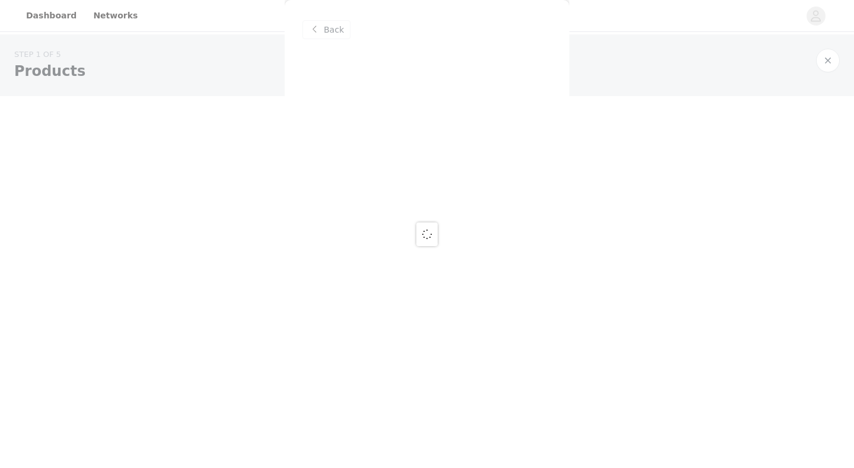
scroll to position [0, 0]
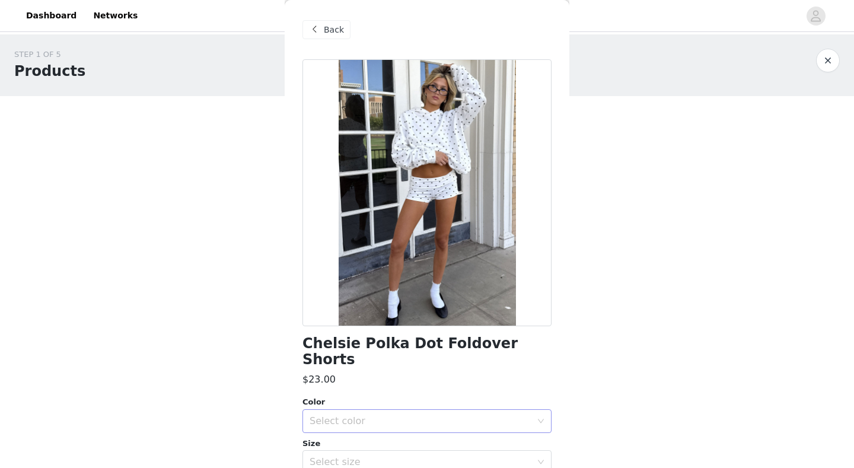
click at [385, 415] on div "Select color" at bounding box center [421, 421] width 222 height 12
click at [383, 436] on li "WHITE" at bounding box center [427, 430] width 249 height 19
click at [380, 456] on div "Select size" at bounding box center [421, 462] width 222 height 12
click at [379, 456] on div "Select size" at bounding box center [421, 462] width 222 height 12
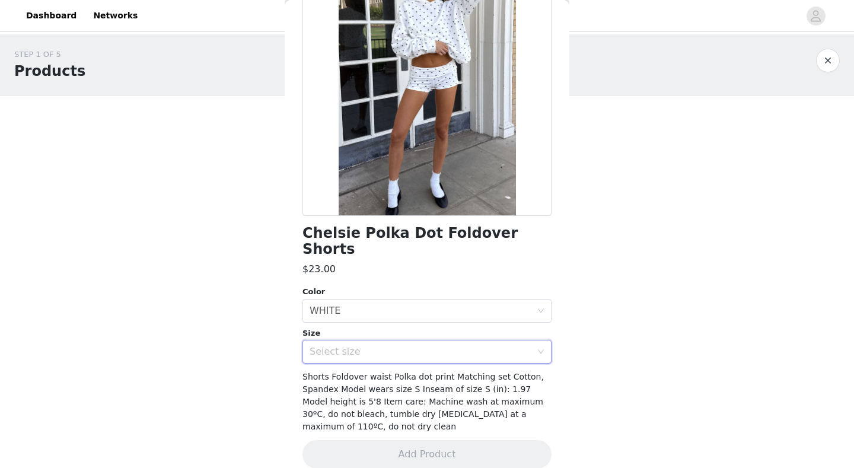
scroll to position [109, 0]
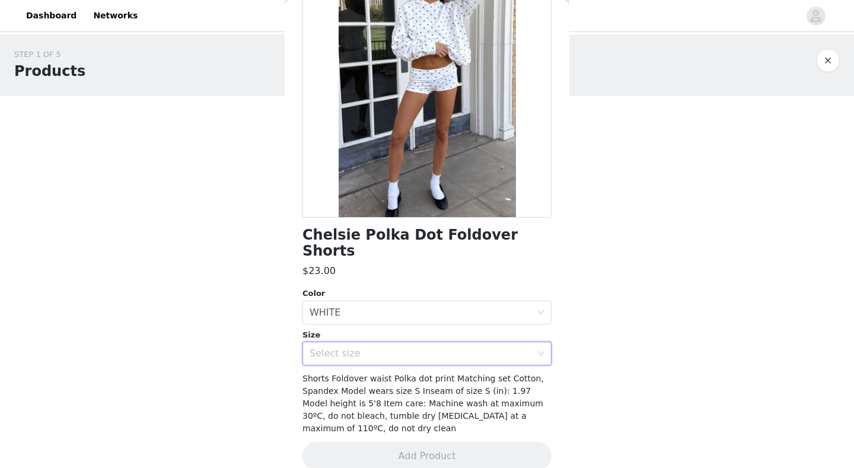
click at [425, 348] on div "Select size" at bounding box center [421, 354] width 222 height 12
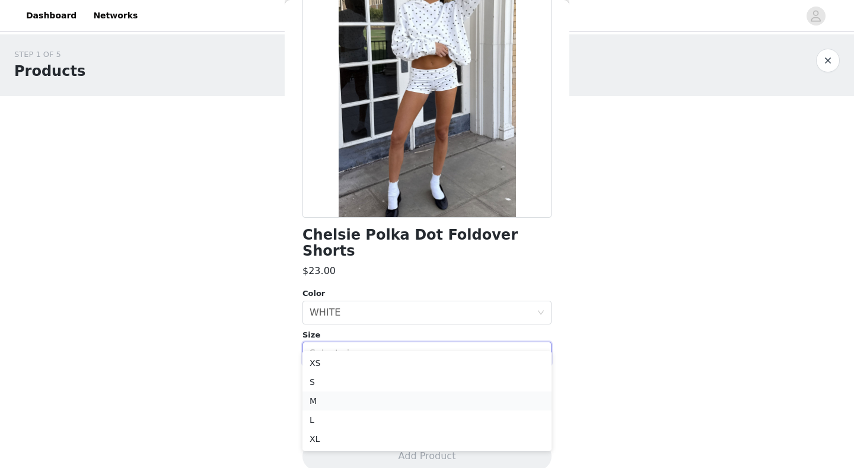
click at [390, 398] on li "M" at bounding box center [427, 401] width 249 height 19
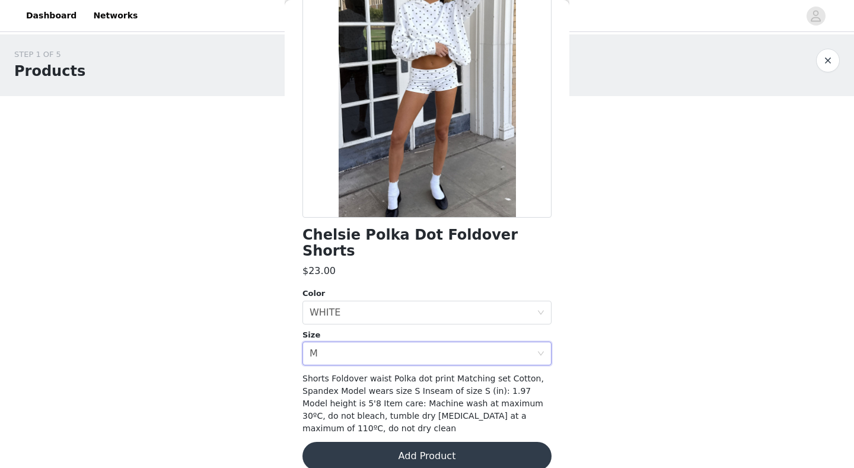
click at [415, 442] on button "Add Product" at bounding box center [427, 456] width 249 height 28
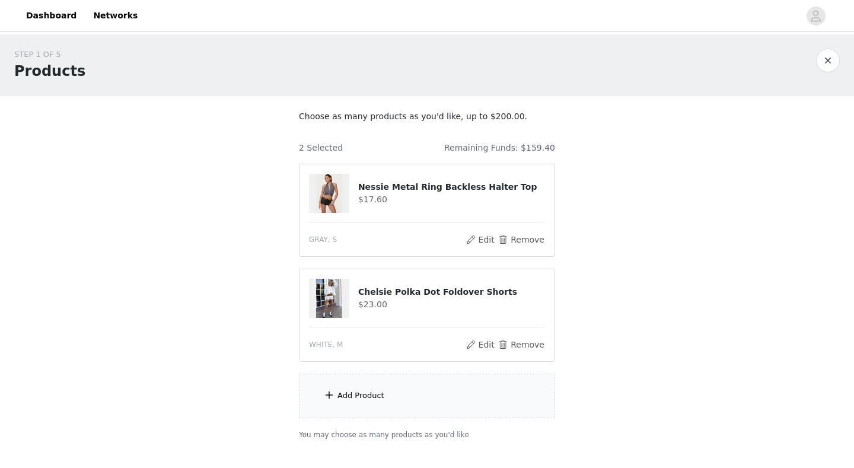
click at [383, 395] on div "Add Product" at bounding box center [427, 396] width 256 height 44
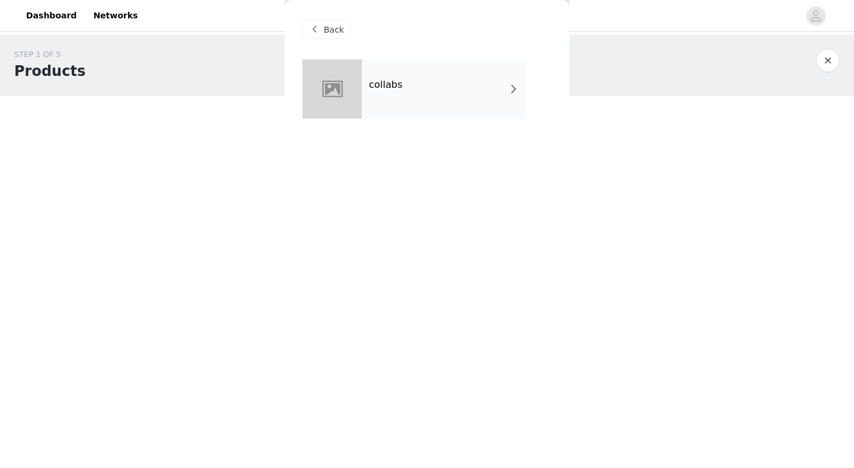
click at [457, 75] on div "collabs" at bounding box center [444, 88] width 165 height 59
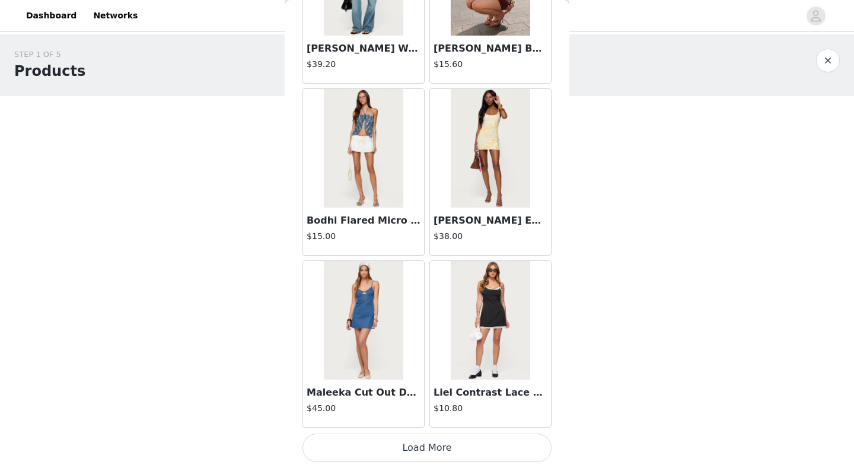
click at [443, 446] on button "Load More" at bounding box center [427, 448] width 249 height 28
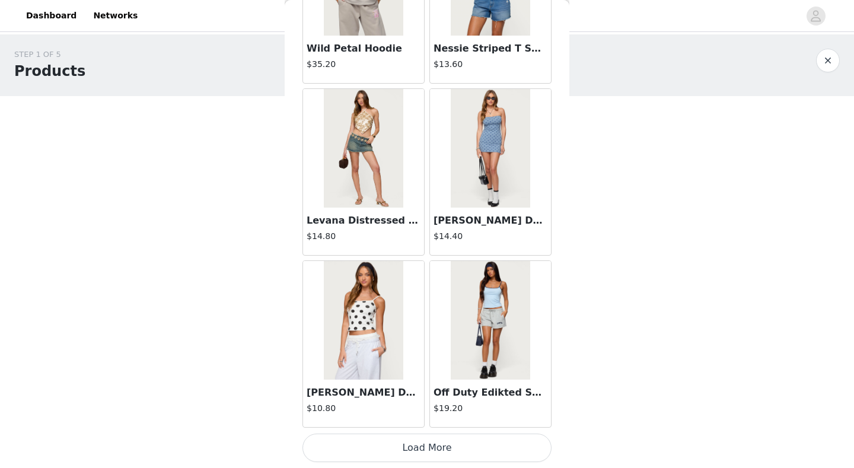
click at [428, 441] on button "Load More" at bounding box center [427, 448] width 249 height 28
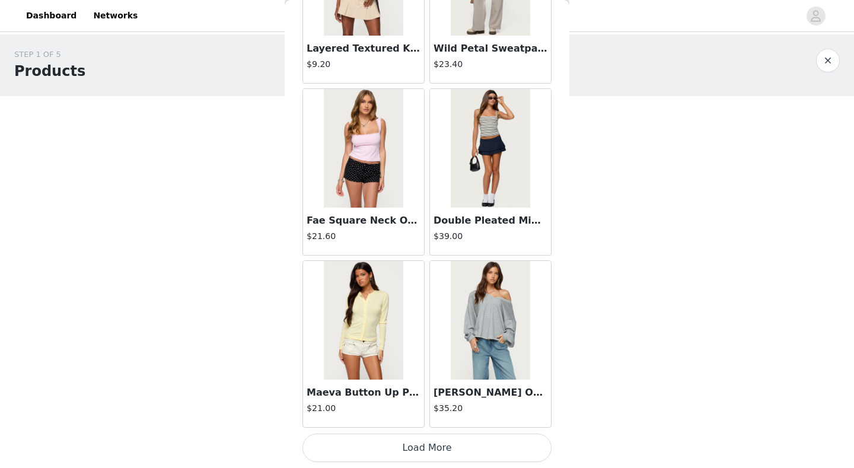
click at [381, 440] on button "Load More" at bounding box center [427, 448] width 249 height 28
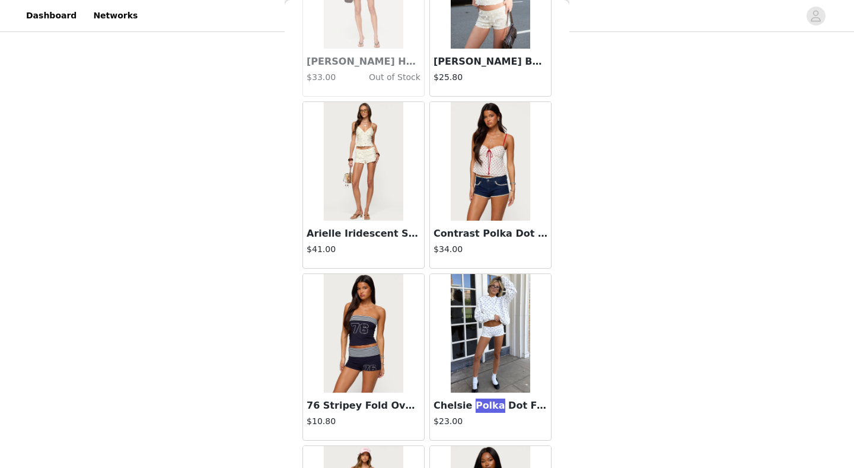
scroll to position [5808, 0]
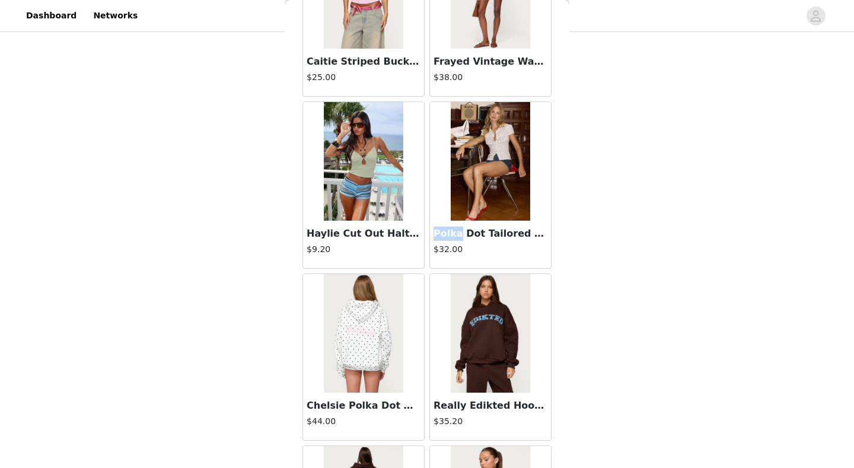
click at [702, 209] on div "STEP 1 OF 5 Products Choose as many products as you'd like, up to $200.00. 2 Se…" at bounding box center [427, 173] width 854 height 420
click at [313, 364] on div at bounding box center [363, 333] width 121 height 119
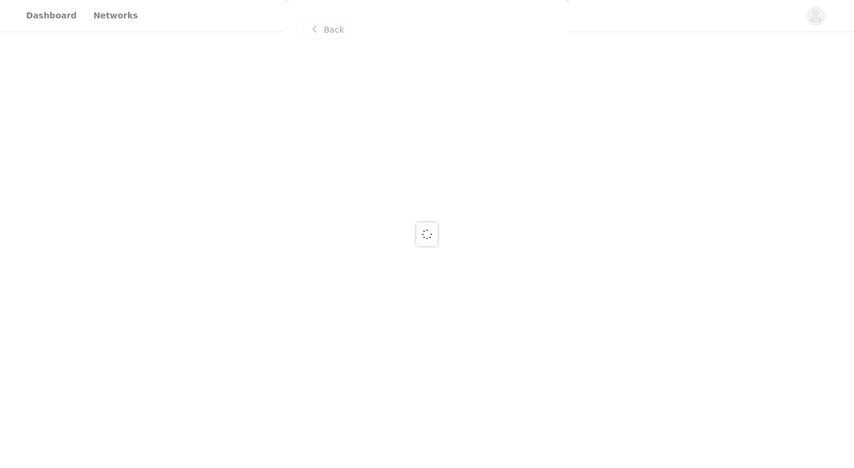
scroll to position [0, 0]
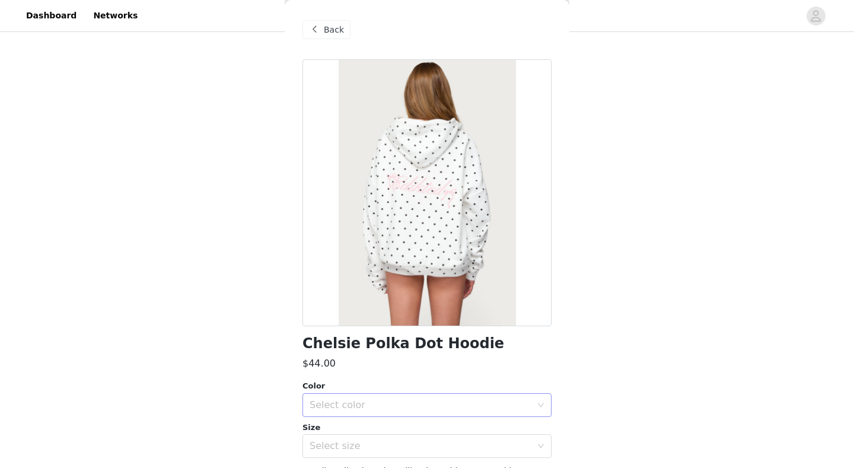
click at [361, 399] on div "Select color" at bounding box center [421, 405] width 222 height 12
click at [381, 431] on li "WHITE" at bounding box center [427, 430] width 249 height 19
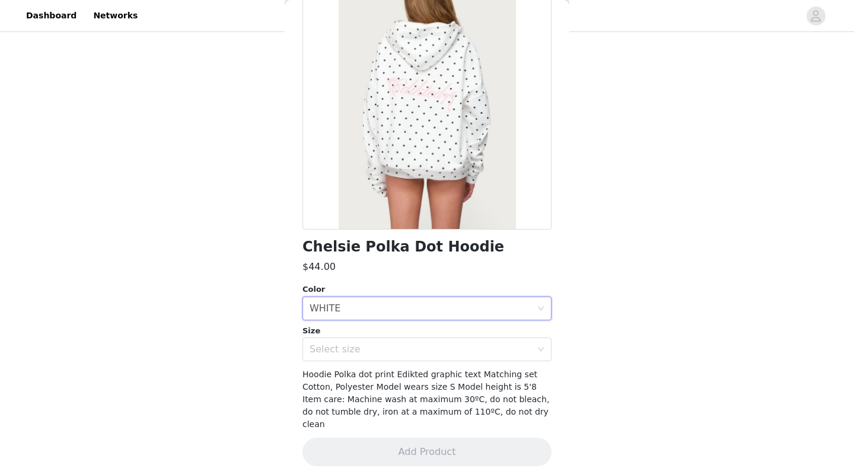
scroll to position [96, 0]
click at [418, 348] on div "Select size" at bounding box center [421, 350] width 222 height 12
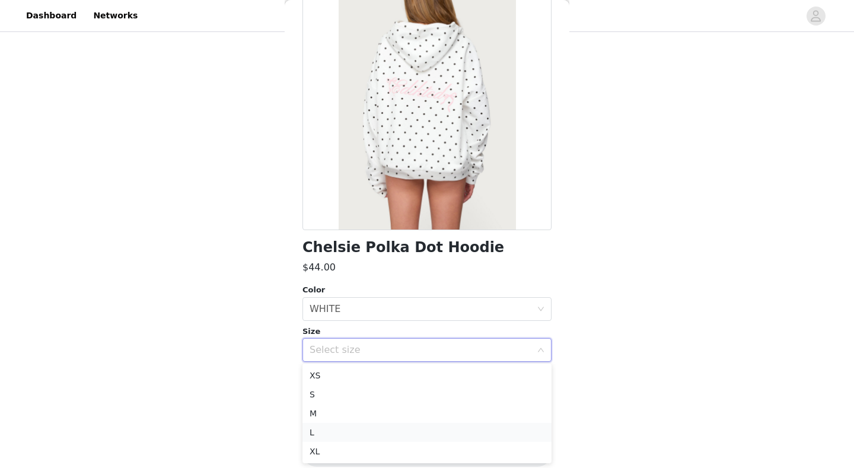
click at [373, 428] on li "L" at bounding box center [427, 432] width 249 height 19
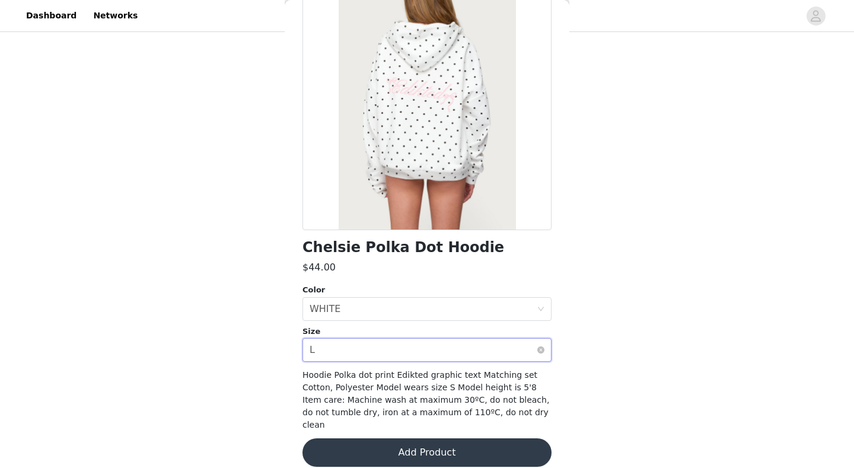
click at [362, 358] on div "Select size L" at bounding box center [423, 350] width 227 height 23
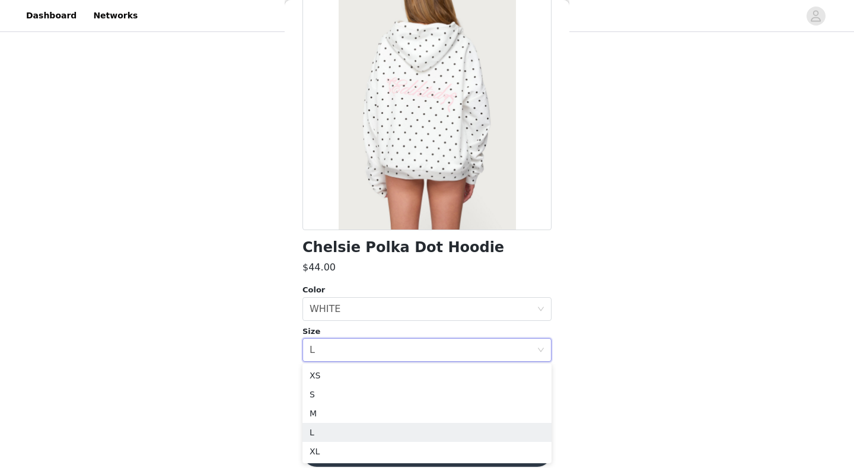
click at [382, 329] on div "Size" at bounding box center [427, 332] width 249 height 12
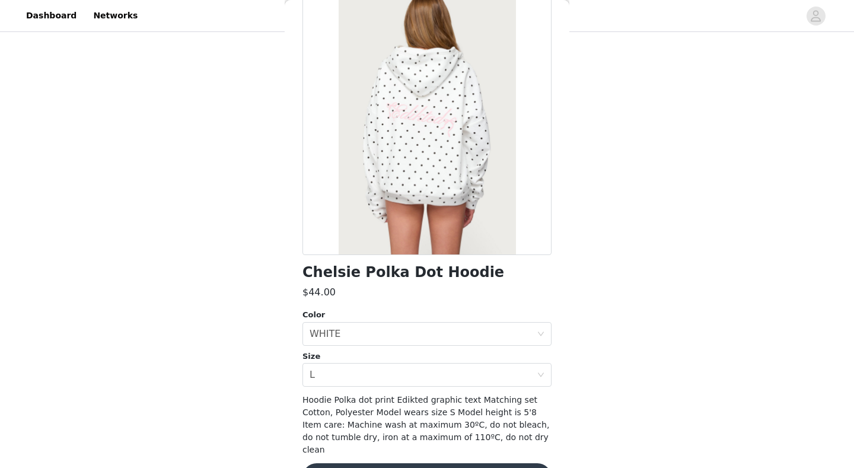
scroll to position [75, 0]
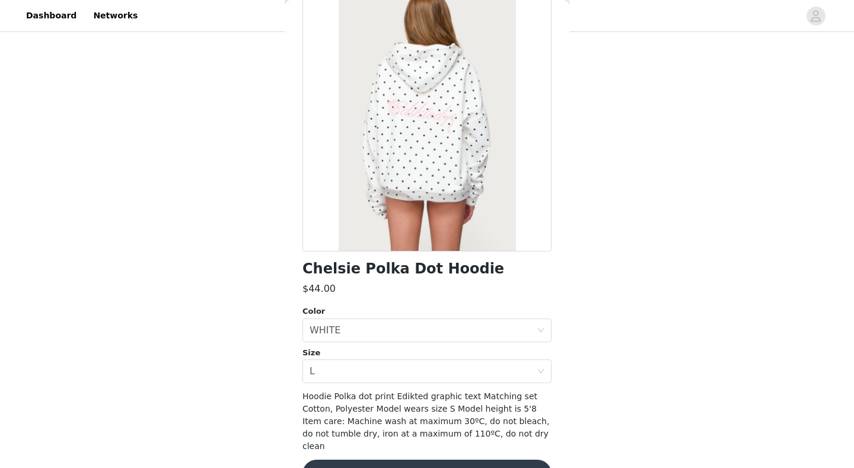
click at [396, 460] on button "Add Product" at bounding box center [427, 474] width 249 height 28
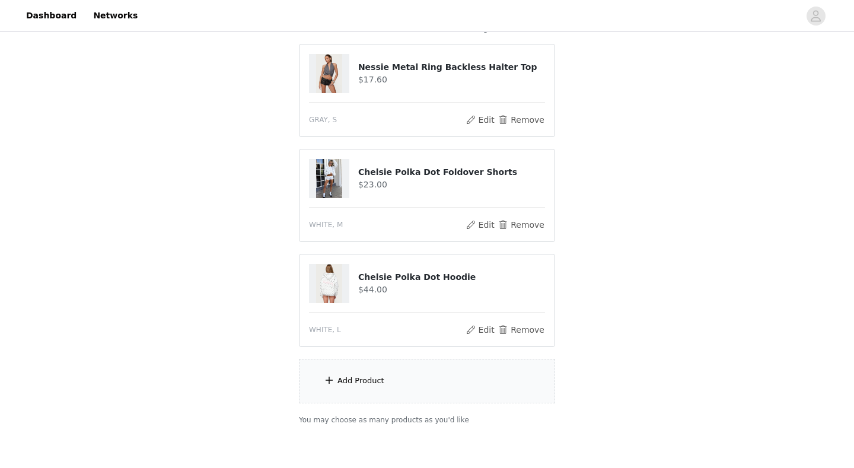
scroll to position [176, 0]
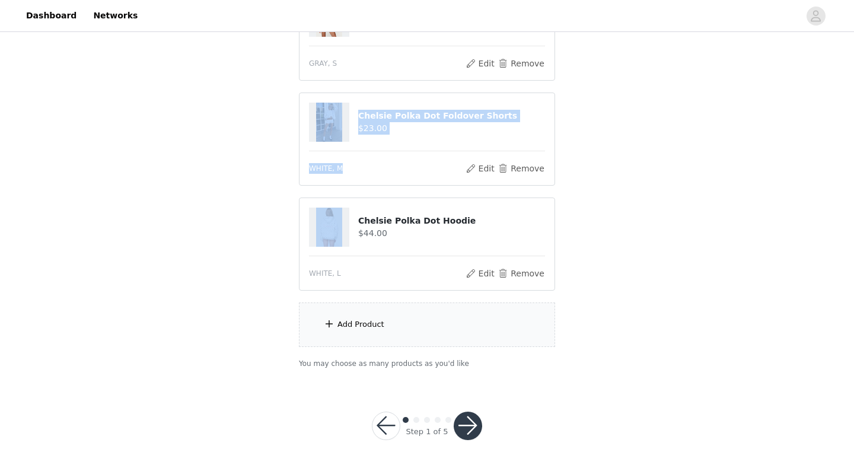
drag, startPoint x: 843, startPoint y: 199, endPoint x: 846, endPoint y: 49, distance: 150.1
click at [847, 48] on div "STEP 1 OF 5 Products Choose as many products as you'd like, up to $200.00. 3 Se…" at bounding box center [427, 120] width 854 height 525
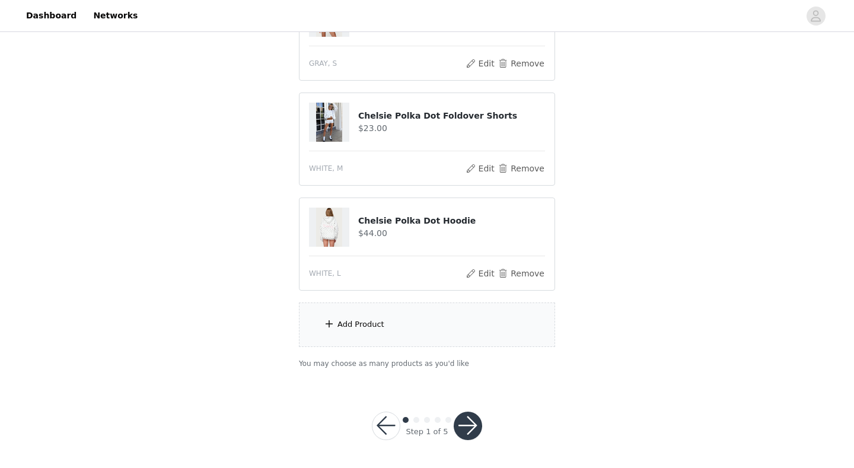
click at [779, 232] on div "STEP 1 OF 5 Products Choose as many products as you'd like, up to $200.00. 3 Se…" at bounding box center [427, 120] width 854 height 525
click at [753, 380] on div "STEP 1 OF 5 Products Choose as many products as you'd like, up to $200.00. 3 Se…" at bounding box center [427, 120] width 854 height 525
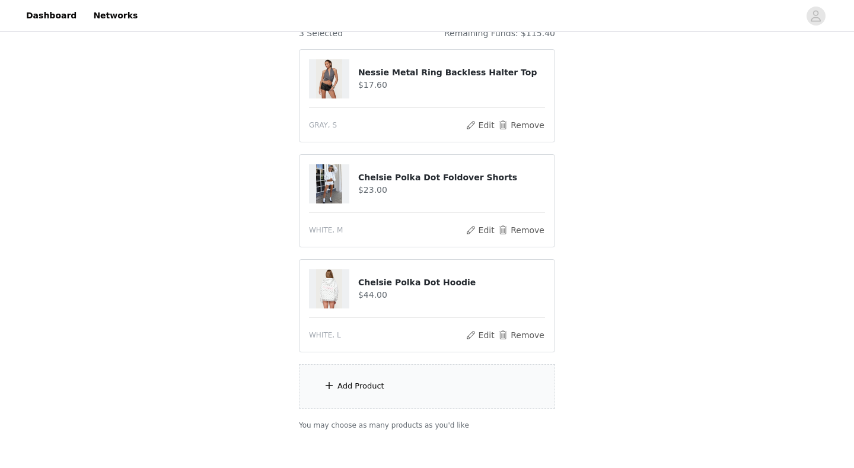
scroll to position [98, 0]
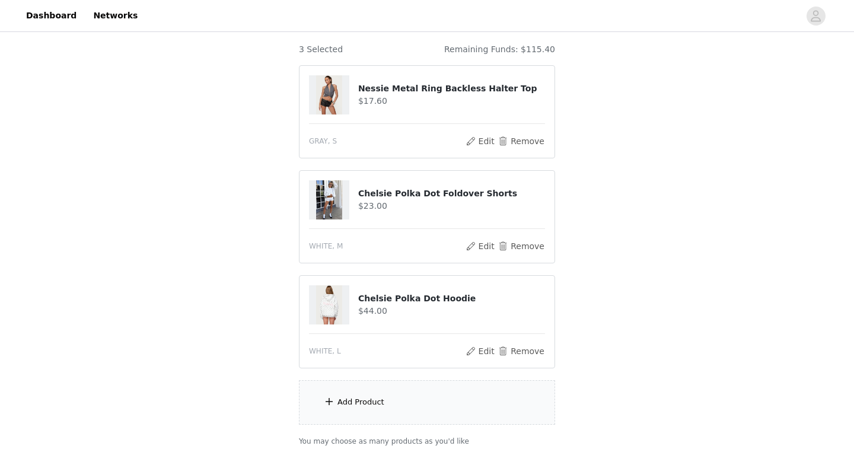
click at [415, 399] on div "Add Product" at bounding box center [427, 402] width 256 height 44
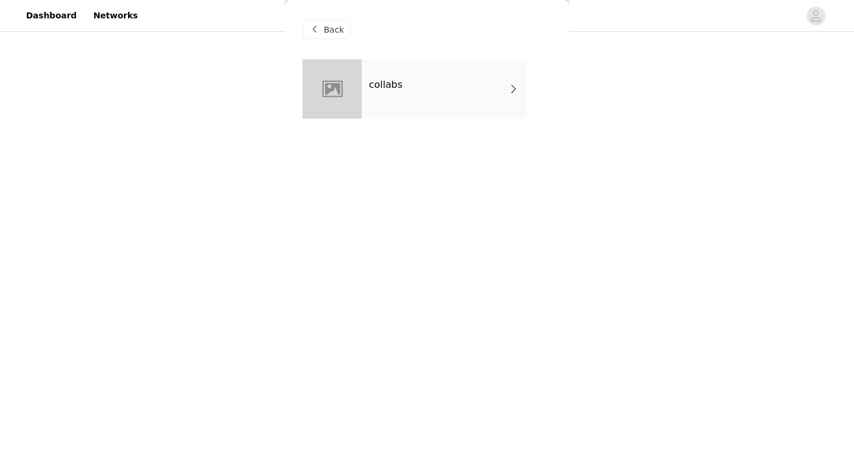
click at [475, 88] on div "collabs" at bounding box center [444, 88] width 165 height 59
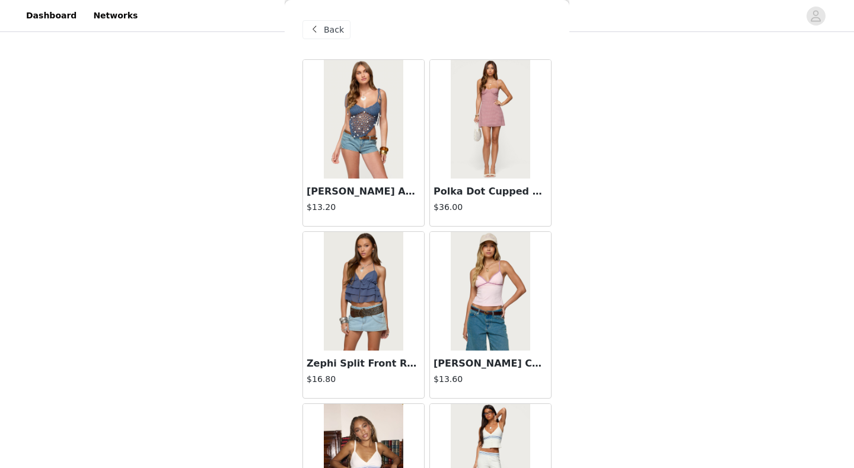
scroll to position [176, 0]
click at [571, 196] on div "STEP 1 OF 5 Products Choose as many products as you'd like, up to $200.00. 3 Se…" at bounding box center [427, 120] width 854 height 525
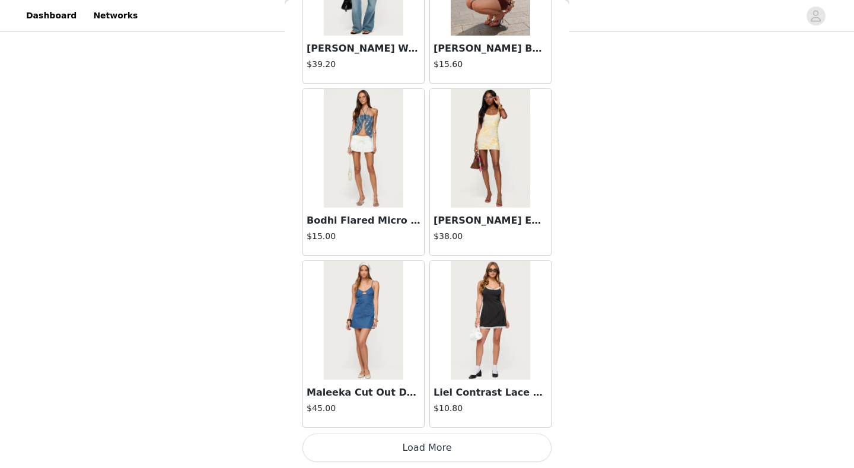
click at [421, 445] on button "Load More" at bounding box center [427, 448] width 249 height 28
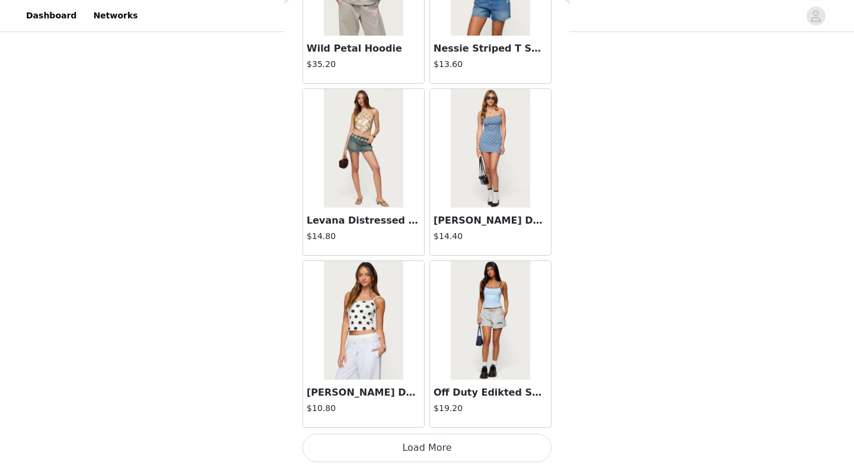
click at [424, 450] on button "Load More" at bounding box center [427, 448] width 249 height 28
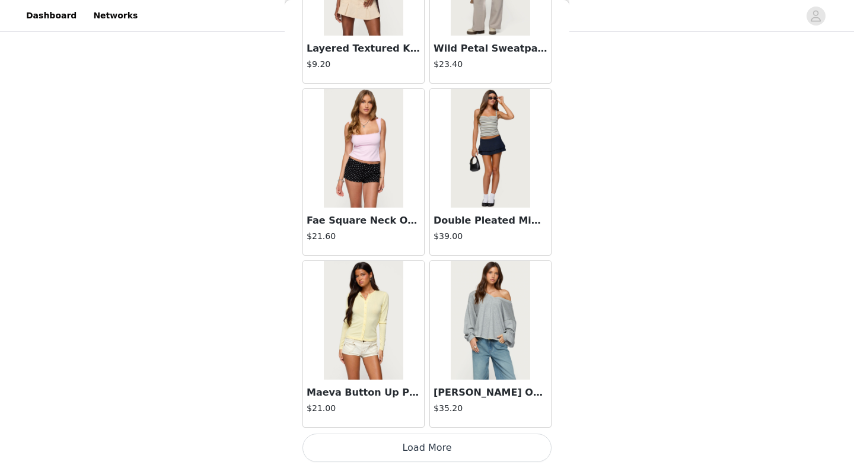
scroll to position [4788, 0]
click at [402, 440] on button "Load More" at bounding box center [427, 448] width 249 height 28
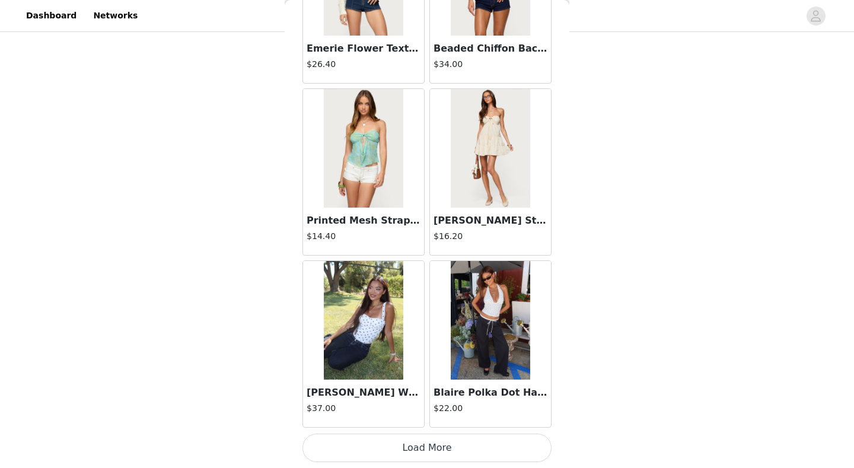
scroll to position [6509, 0]
click at [441, 443] on button "Load More" at bounding box center [427, 448] width 249 height 28
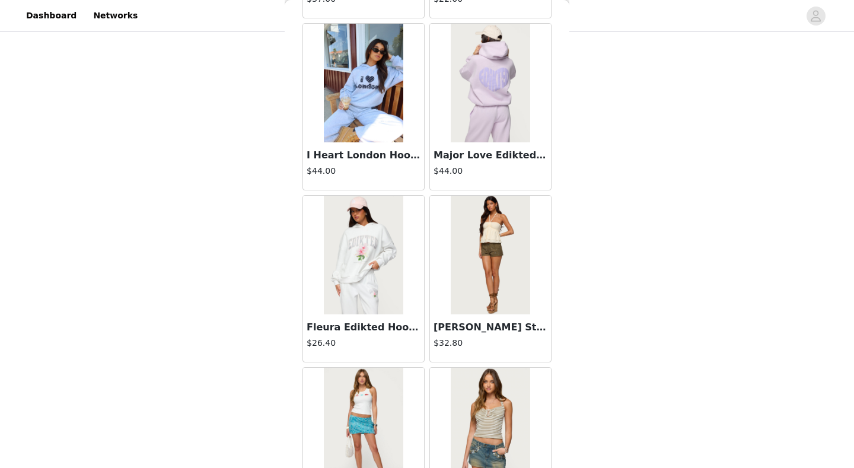
scroll to position [6989, 0]
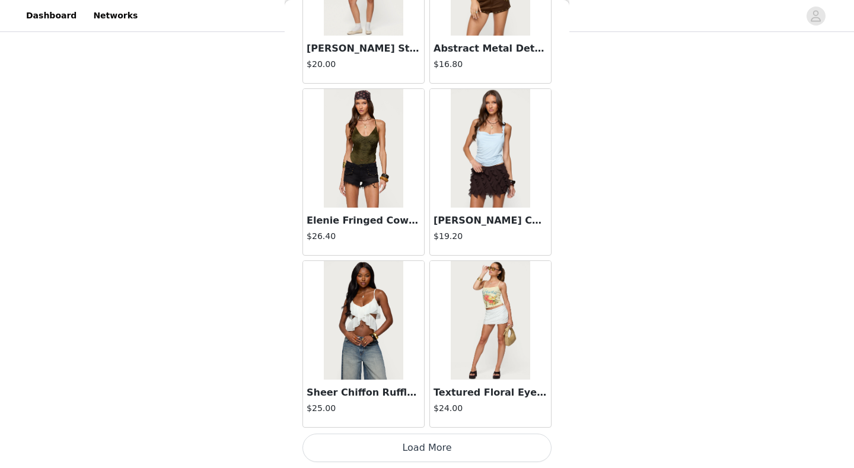
click at [427, 445] on button "Load More" at bounding box center [427, 448] width 249 height 28
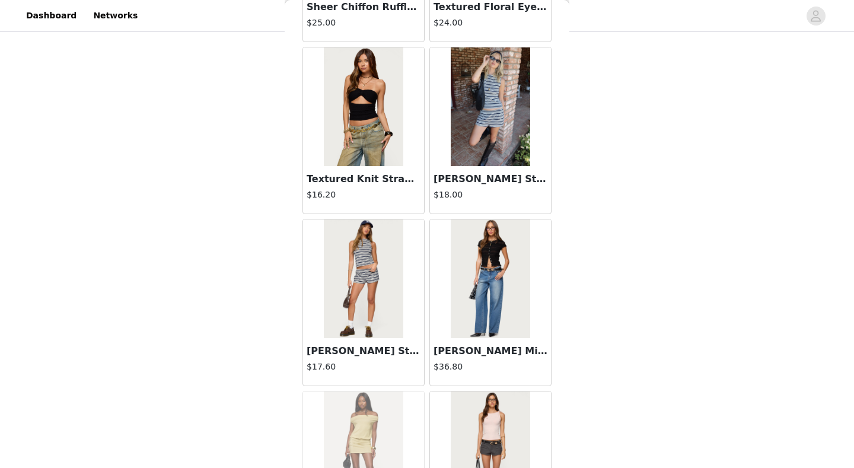
scroll to position [176, 0]
click at [428, 216] on div "[PERSON_NAME] Striped Top $18.00" at bounding box center [490, 130] width 127 height 172
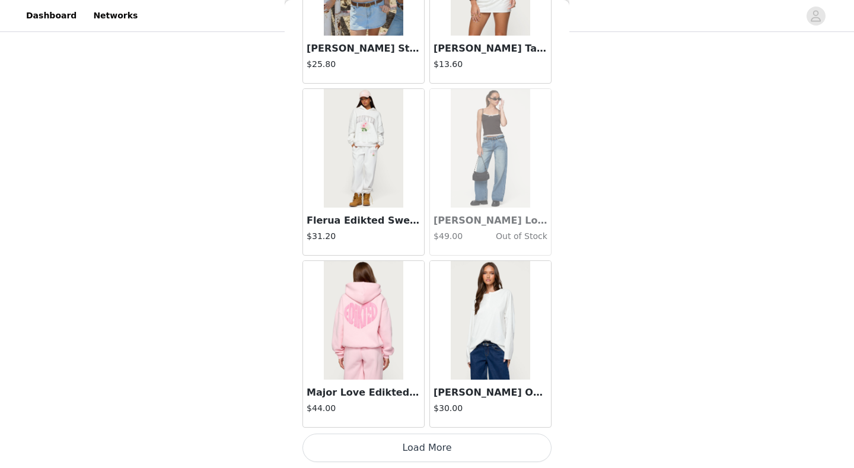
scroll to position [9950, 0]
click at [385, 453] on button "Load More" at bounding box center [427, 448] width 249 height 28
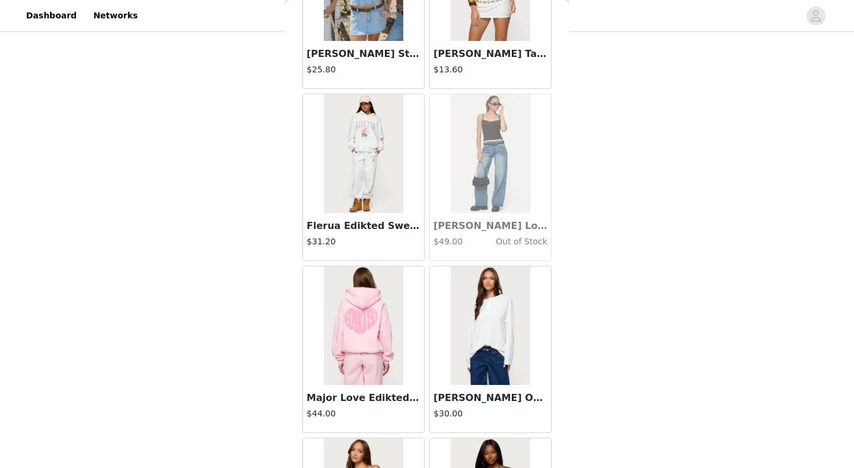
scroll to position [176, 0]
click at [558, 334] on div "Back [PERSON_NAME] Asymmetric Crochet Top $13.20 Polka Dot Cupped Chiffon Mini …" at bounding box center [427, 234] width 285 height 468
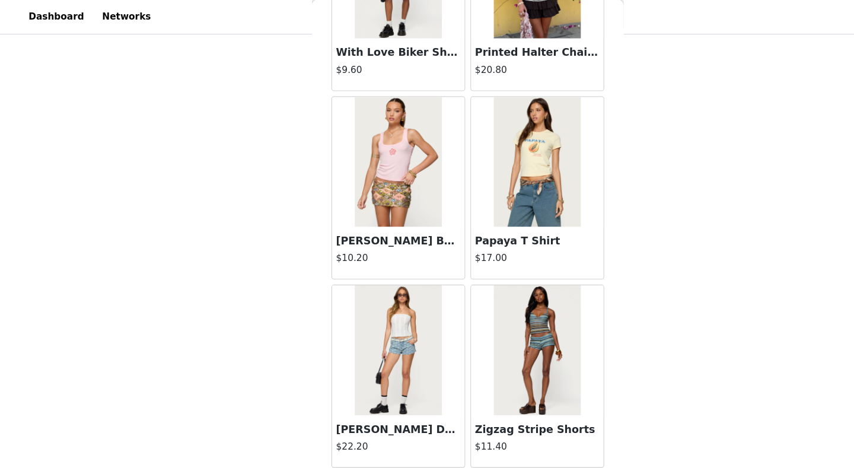
scroll to position [176, 0]
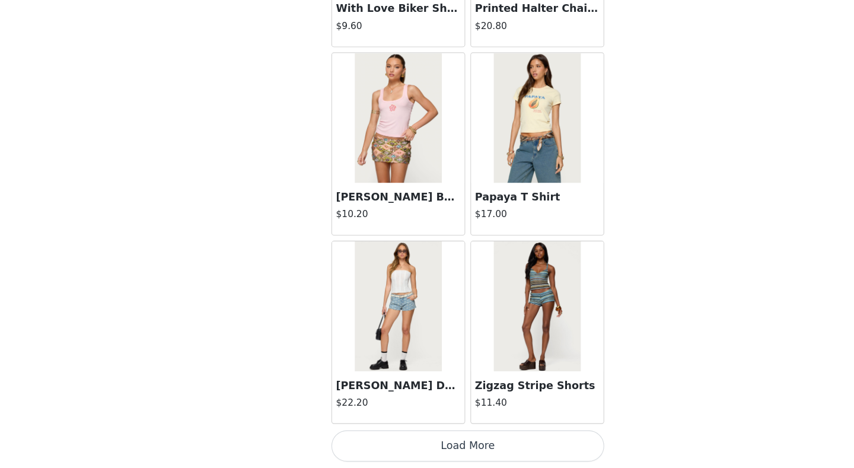
click at [461, 434] on button "Load More" at bounding box center [427, 448] width 249 height 28
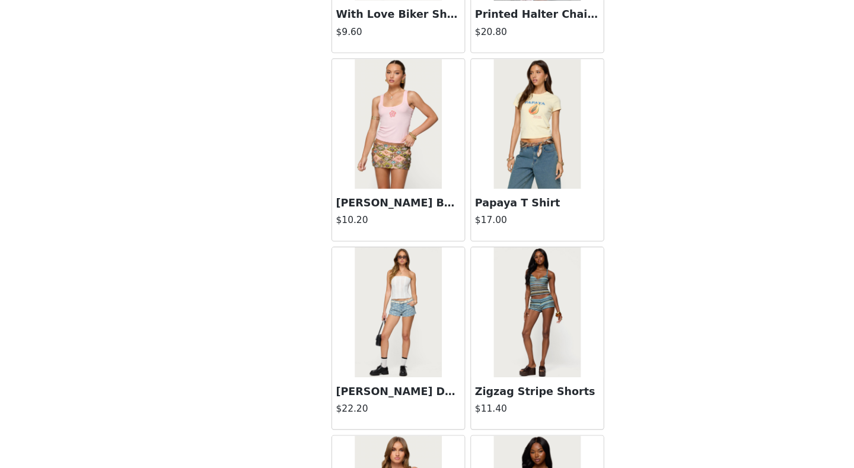
scroll to position [176, 0]
click at [559, 202] on div "Back [PERSON_NAME] Asymmetric Crochet Top $13.20 Polka Dot Cupped Chiffon Mini …" at bounding box center [427, 234] width 285 height 468
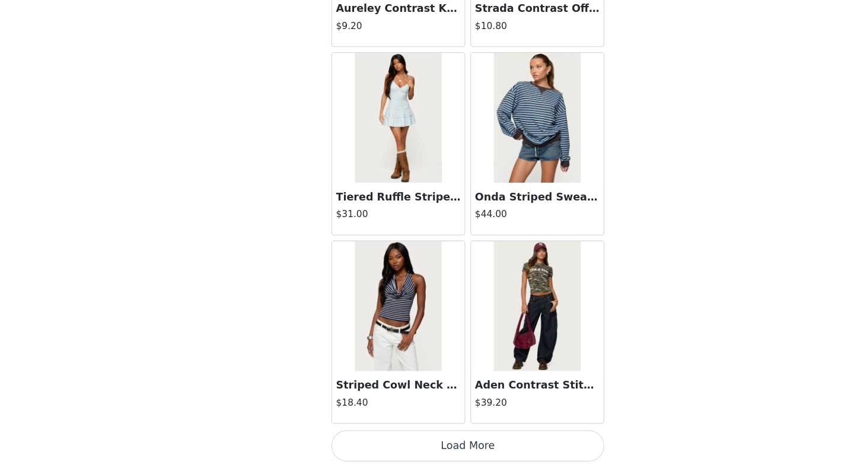
scroll to position [13391, 0]
click at [424, 434] on button "Load More" at bounding box center [427, 448] width 249 height 28
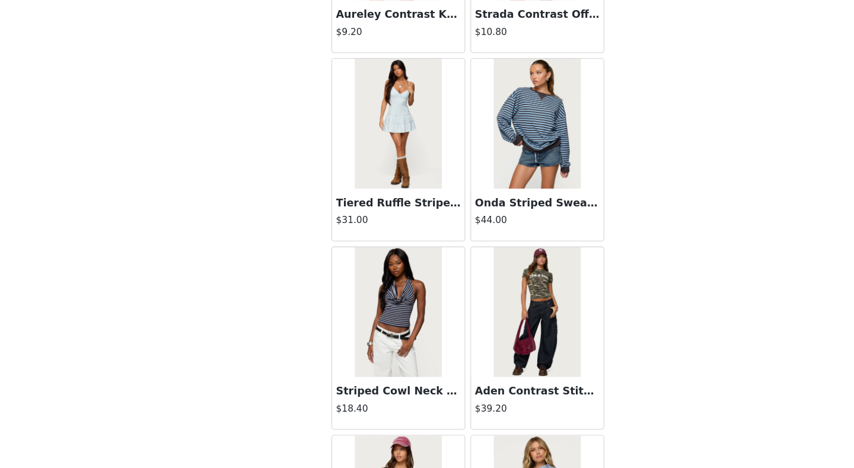
scroll to position [176, 0]
click at [556, 272] on div "Back [PERSON_NAME] Asymmetric Crochet Top $13.20 Polka Dot Cupped Chiffon Mini …" at bounding box center [427, 234] width 285 height 468
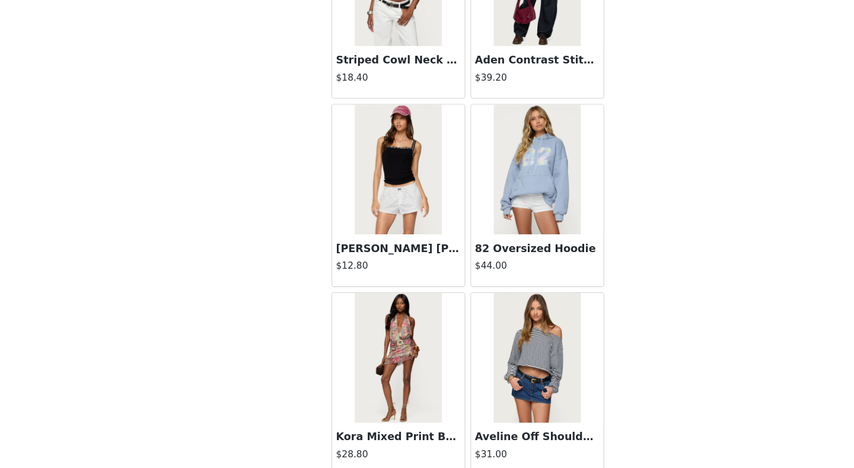
scroll to position [13691, 0]
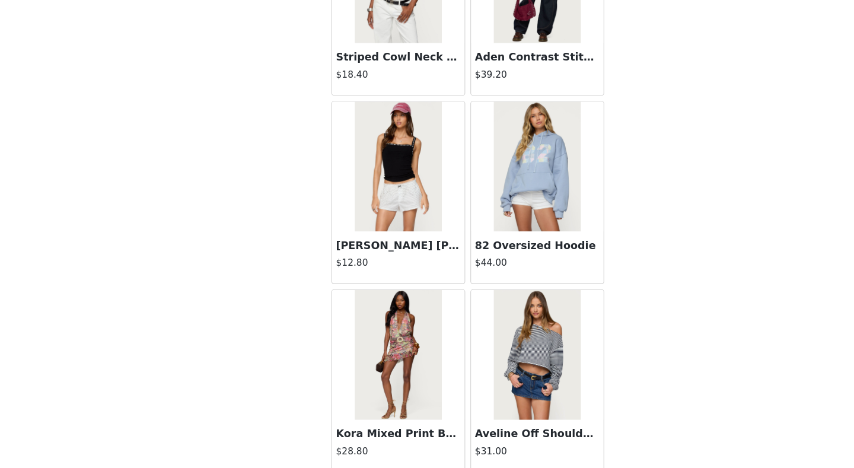
click at [376, 322] on img at bounding box center [363, 365] width 79 height 119
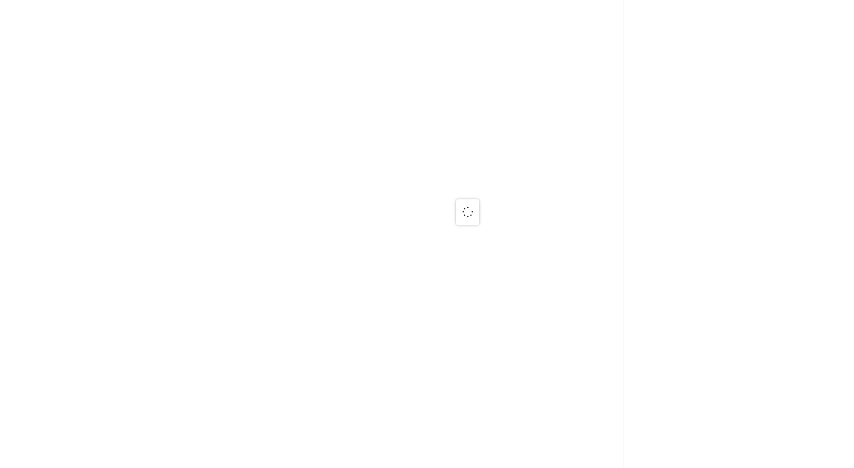
scroll to position [0, 0]
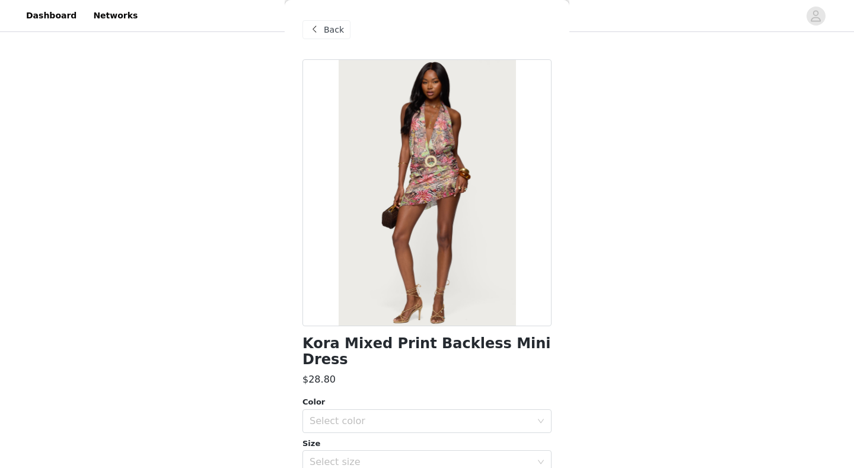
click at [327, 14] on div "Back" at bounding box center [427, 29] width 249 height 59
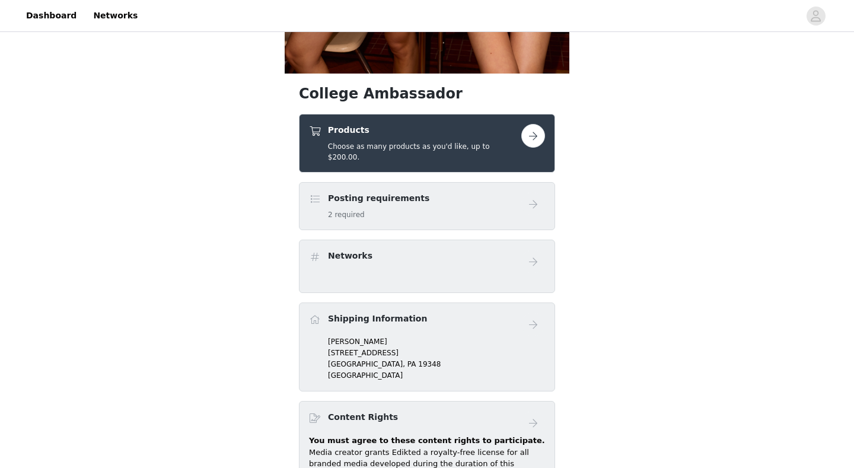
scroll to position [356, 0]
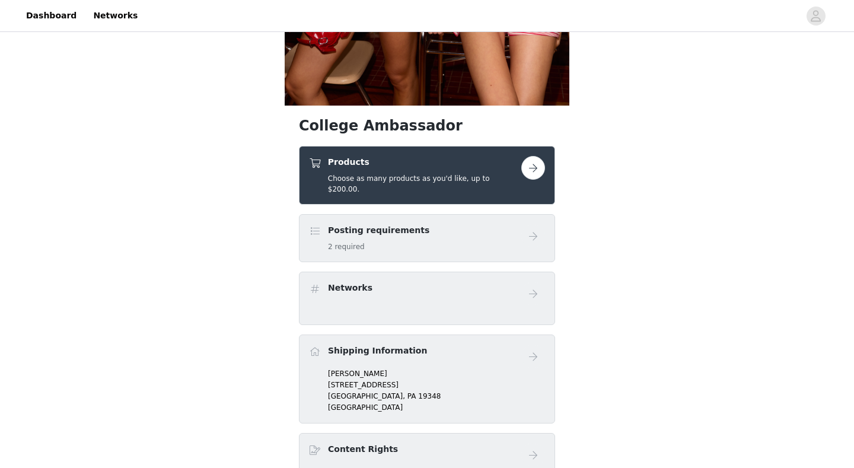
click at [468, 173] on h5 "Choose as many products as you'd like, up to $200.00." at bounding box center [424, 183] width 193 height 21
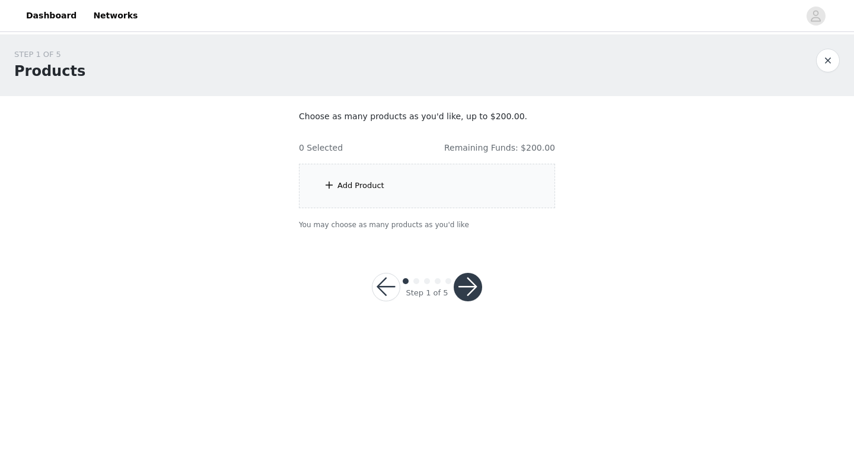
click at [509, 177] on div "Add Product" at bounding box center [427, 186] width 256 height 44
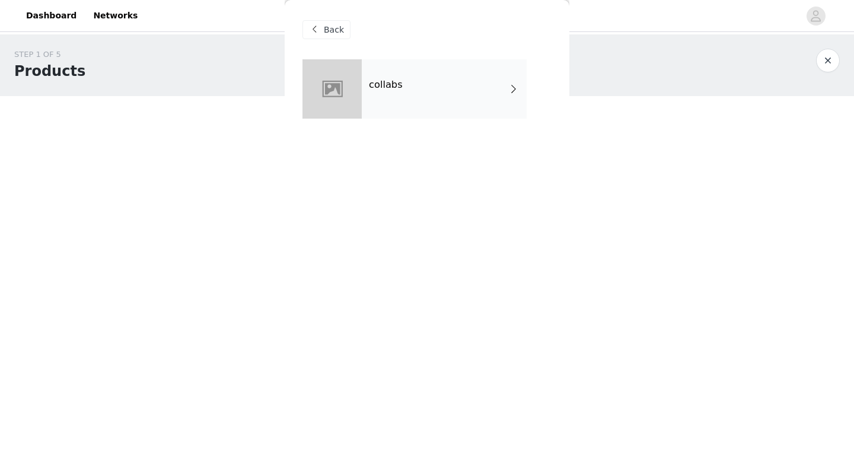
click at [421, 84] on div "collabs" at bounding box center [444, 88] width 165 height 59
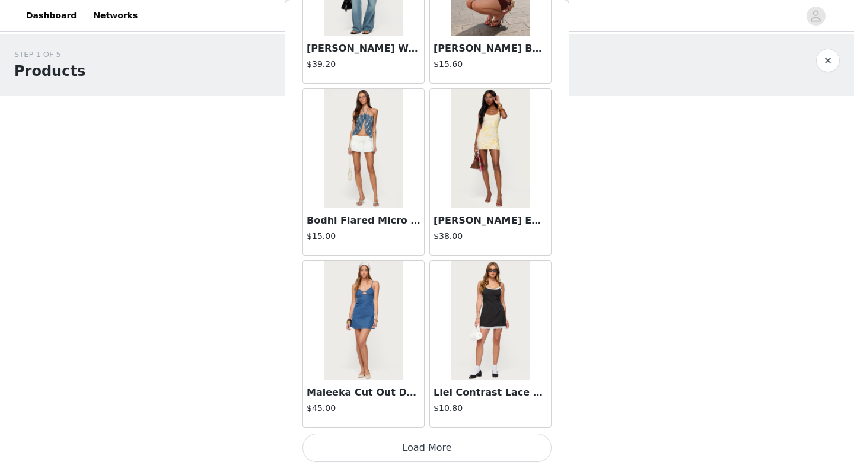
click at [425, 446] on button "Load More" at bounding box center [427, 448] width 249 height 28
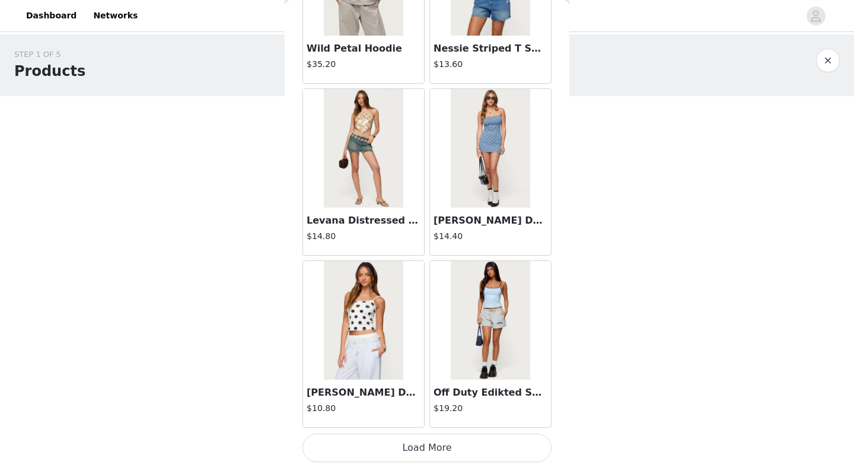
click at [433, 452] on button "Load More" at bounding box center [427, 448] width 249 height 28
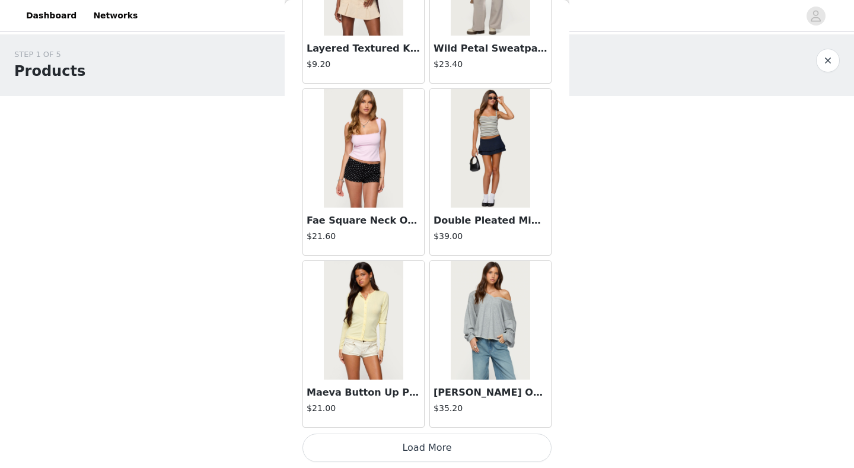
click at [435, 443] on button "Load More" at bounding box center [427, 448] width 249 height 28
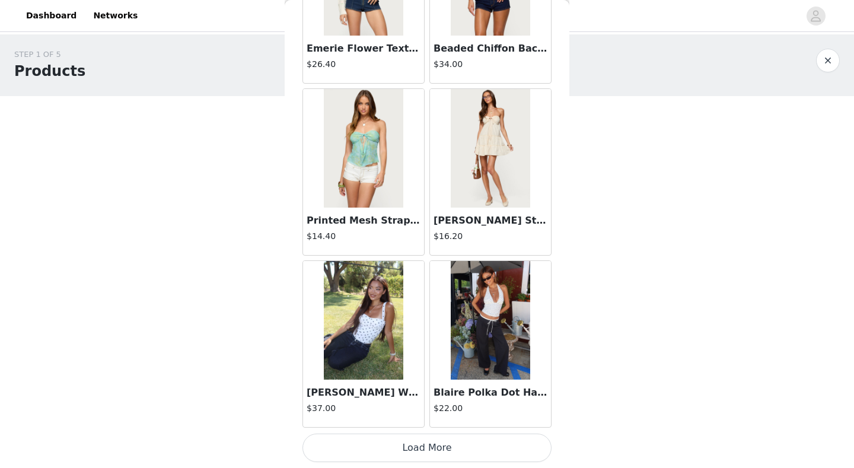
click at [419, 448] on button "Load More" at bounding box center [427, 448] width 249 height 28
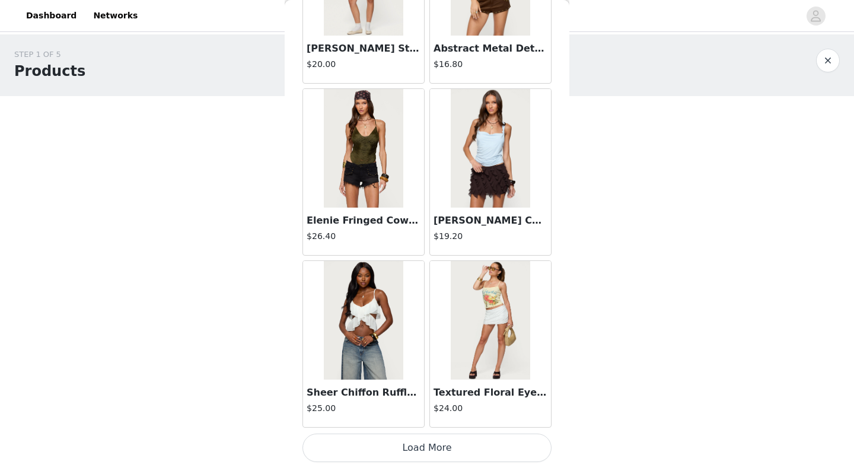
click at [406, 447] on button "Load More" at bounding box center [427, 448] width 249 height 28
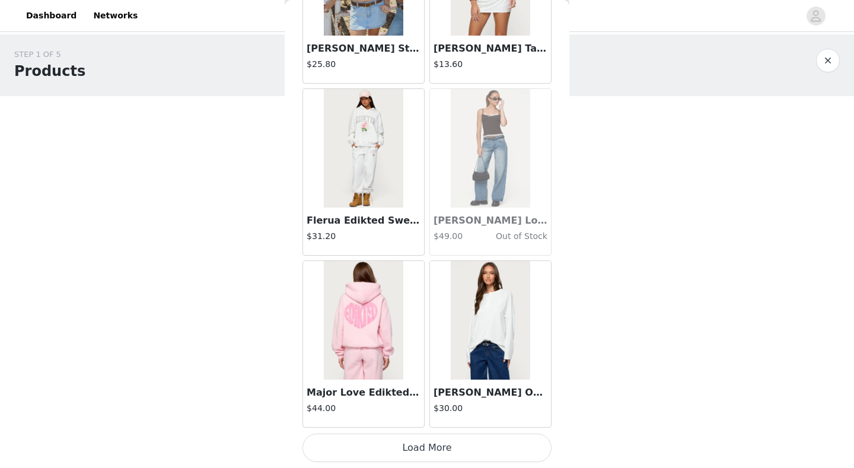
click at [430, 449] on button "Load More" at bounding box center [427, 448] width 249 height 28
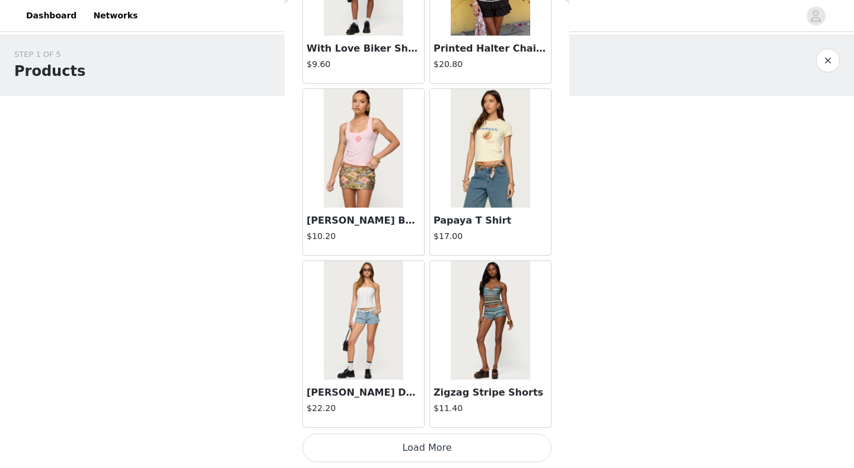
scroll to position [0, 0]
click at [411, 443] on button "Load More" at bounding box center [427, 448] width 249 height 28
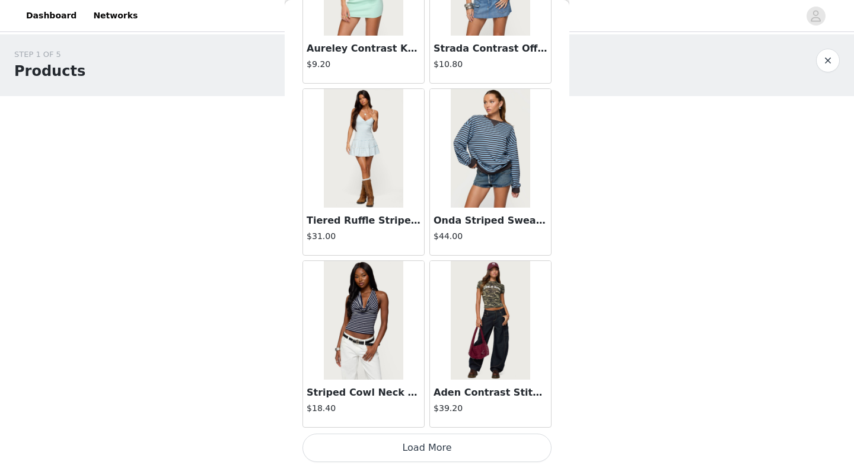
click at [422, 449] on button "Load More" at bounding box center [427, 448] width 249 height 28
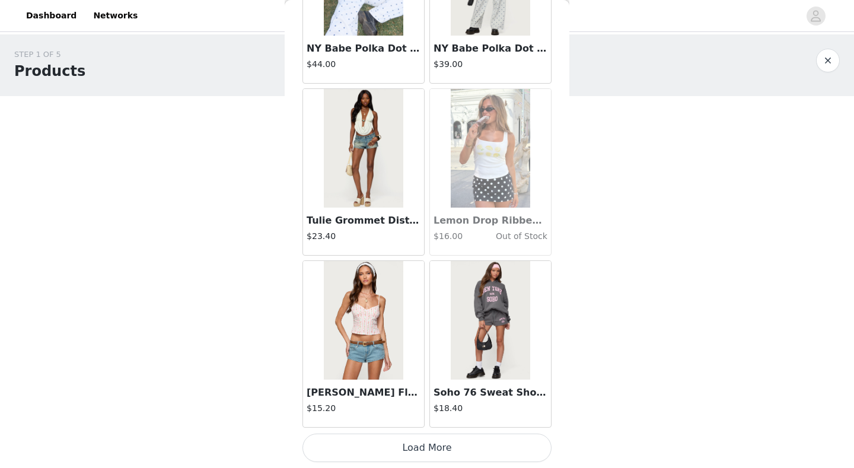
click at [427, 444] on button "Load More" at bounding box center [427, 448] width 249 height 28
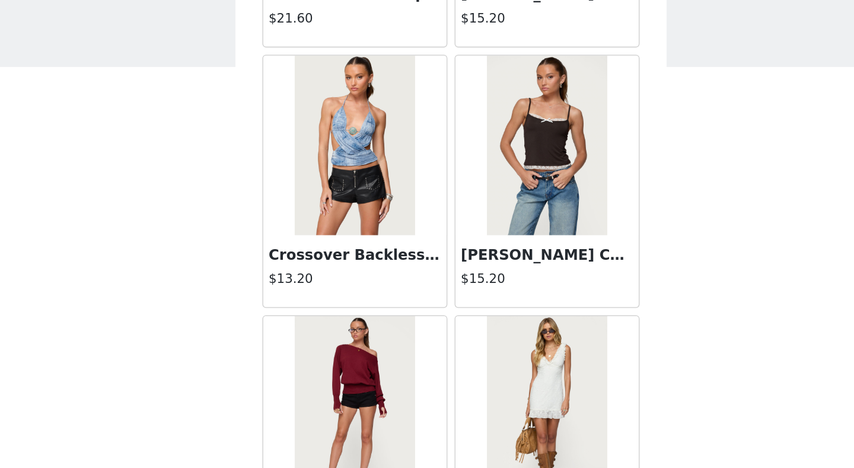
scroll to position [16832, 0]
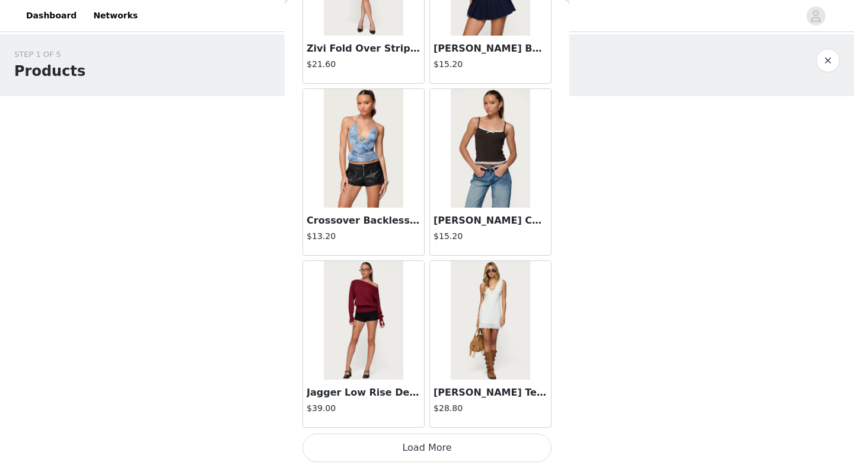
click at [433, 450] on button "Load More" at bounding box center [427, 448] width 249 height 28
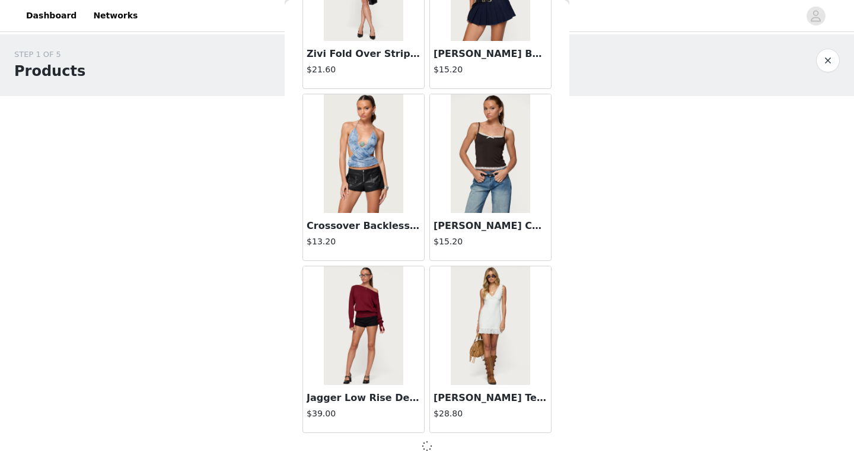
scroll to position [16827, 0]
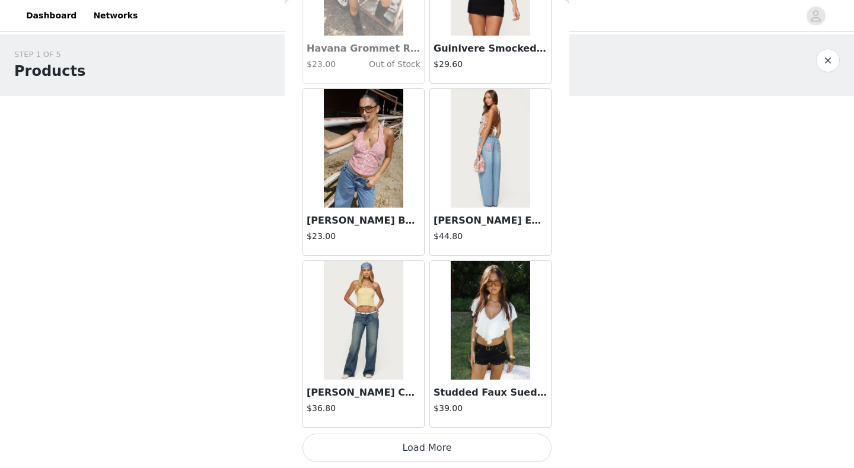
click at [688, 251] on div "STEP 1 OF 5 Products Choose as many products as you'd like, up to $200.00. 0 Se…" at bounding box center [427, 181] width 854 height 295
click at [10, 346] on body "Dashboard Networks STEP 1 OF 5 Products Choose as many products as you'd like, …" at bounding box center [427, 234] width 854 height 468
click at [753, 221] on div "STEP 1 OF 5 Products Choose as many products as you'd like, up to $200.00. 0 Se…" at bounding box center [427, 139] width 854 height 210
click at [654, 389] on body "Dashboard Networks STEP 1 OF 5 Products Choose as many products as you'd like, …" at bounding box center [427, 234] width 854 height 468
click at [473, 445] on button "Load More" at bounding box center [427, 448] width 249 height 28
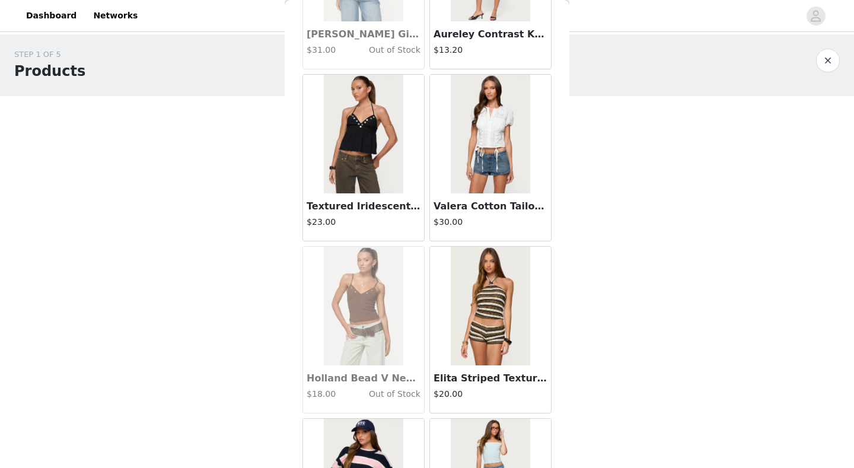
scroll to position [19945, 0]
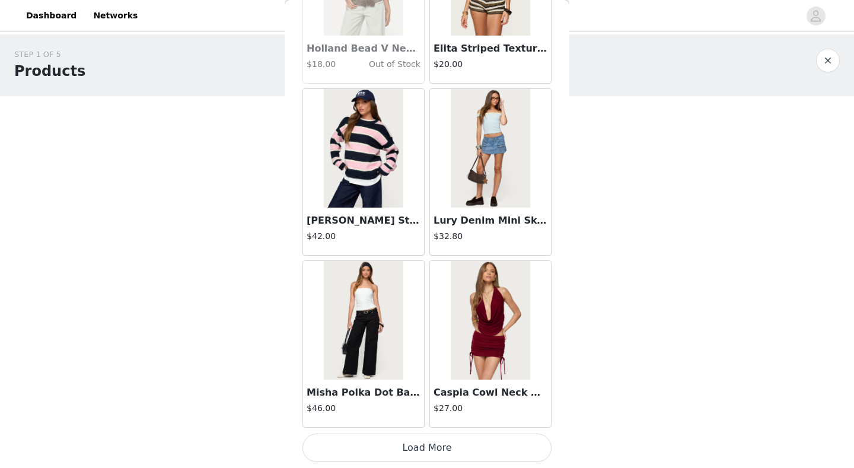
click at [441, 444] on button "Load More" at bounding box center [427, 448] width 249 height 28
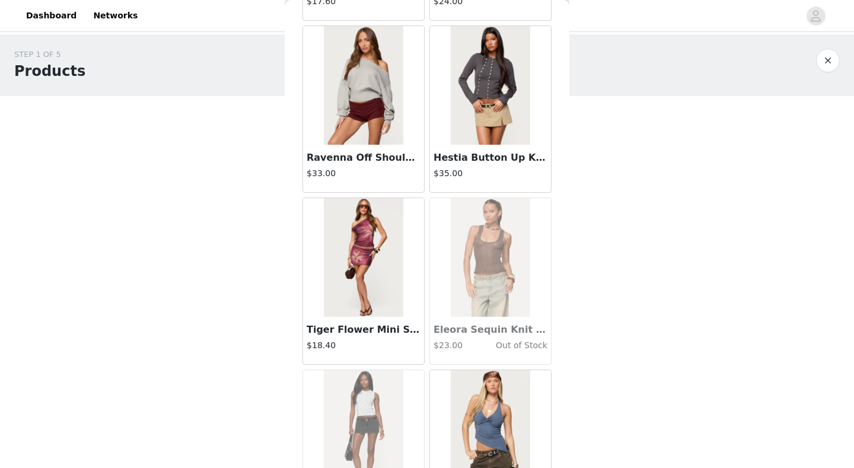
scroll to position [21861, 0]
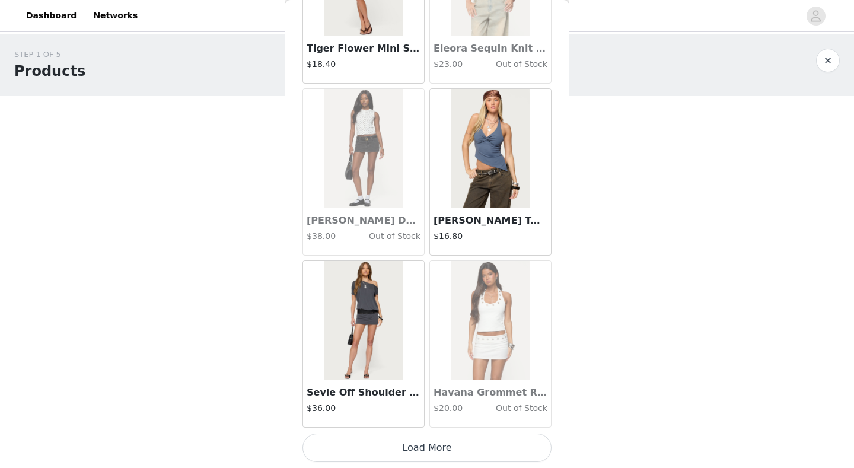
click at [441, 444] on button "Load More" at bounding box center [427, 448] width 249 height 28
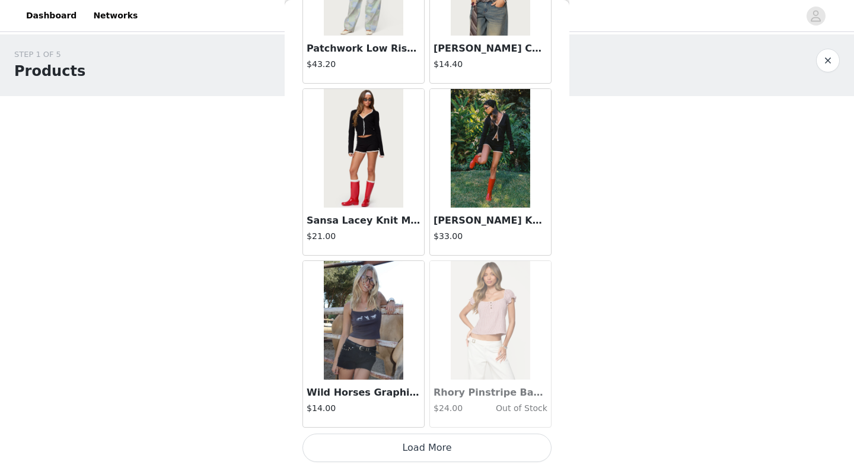
scroll to position [0, 0]
click at [482, 447] on button "Load More" at bounding box center [427, 448] width 249 height 28
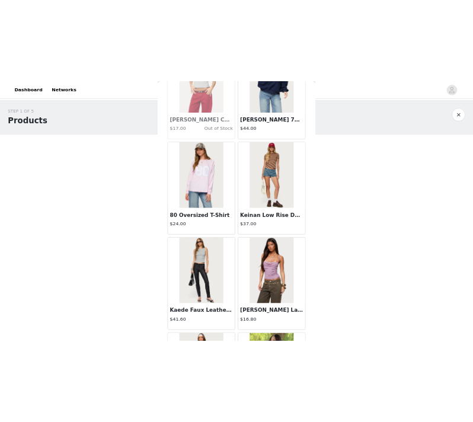
scroll to position [24715, 0]
